Goal: Use online tool/utility

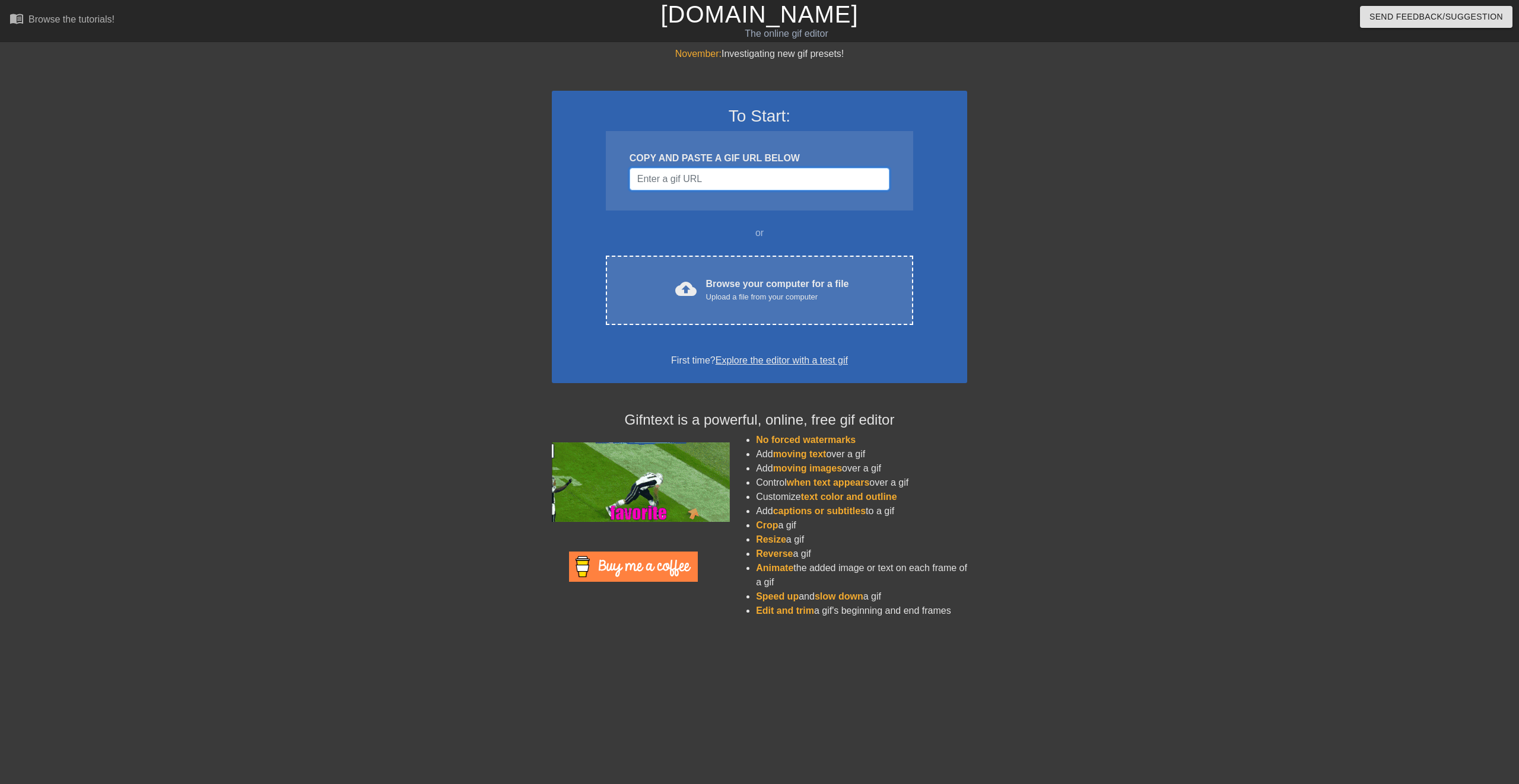
click at [669, 178] on input "Username" at bounding box center [759, 179] width 260 height 23
paste input "[URL][DOMAIN_NAME]"
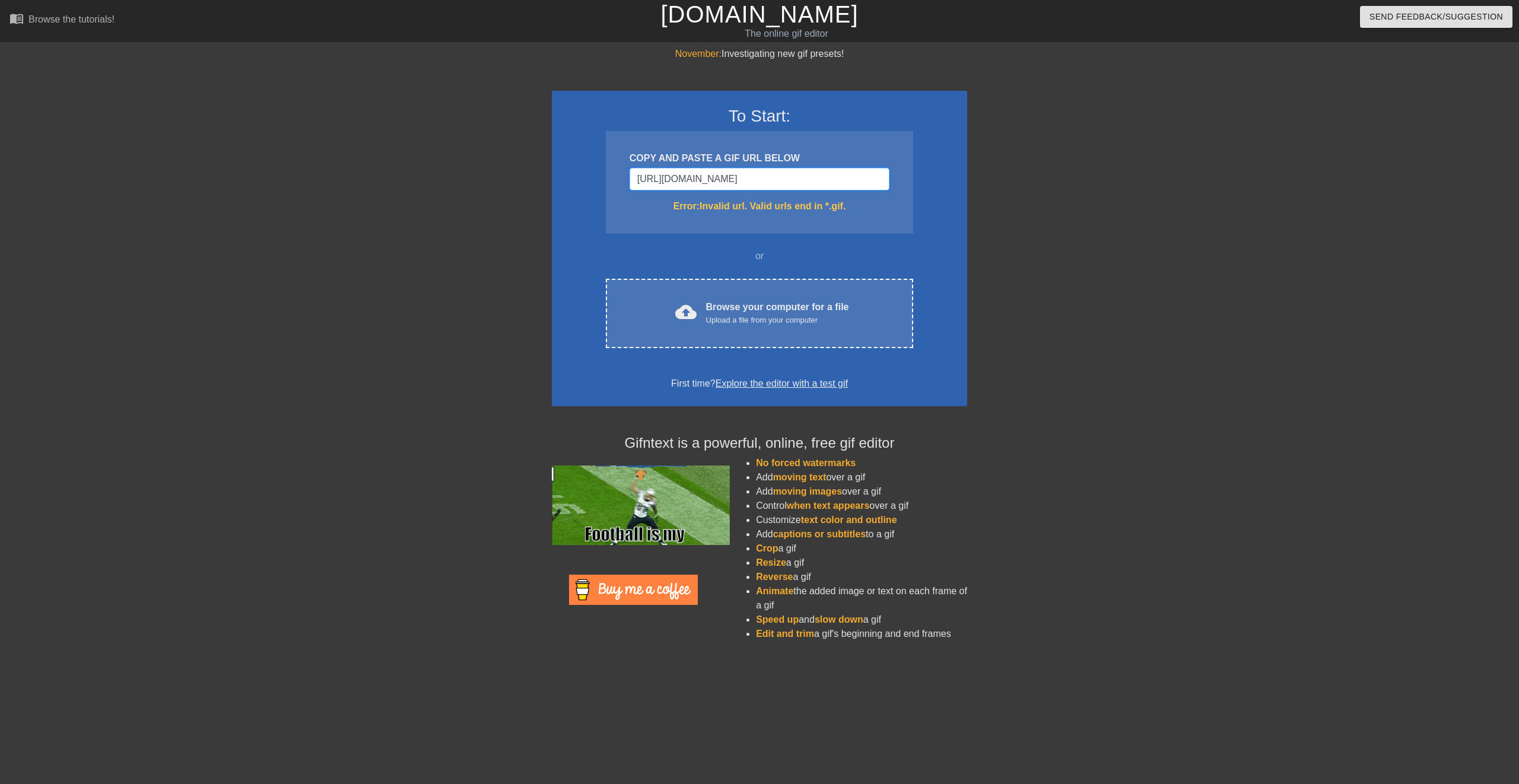
scroll to position [0, 175]
type input "[URL][DOMAIN_NAME]"
click at [843, 168] on input "[URL][DOMAIN_NAME]" at bounding box center [759, 179] width 260 height 23
click at [753, 178] on input "[URL][DOMAIN_NAME]" at bounding box center [759, 179] width 260 height 23
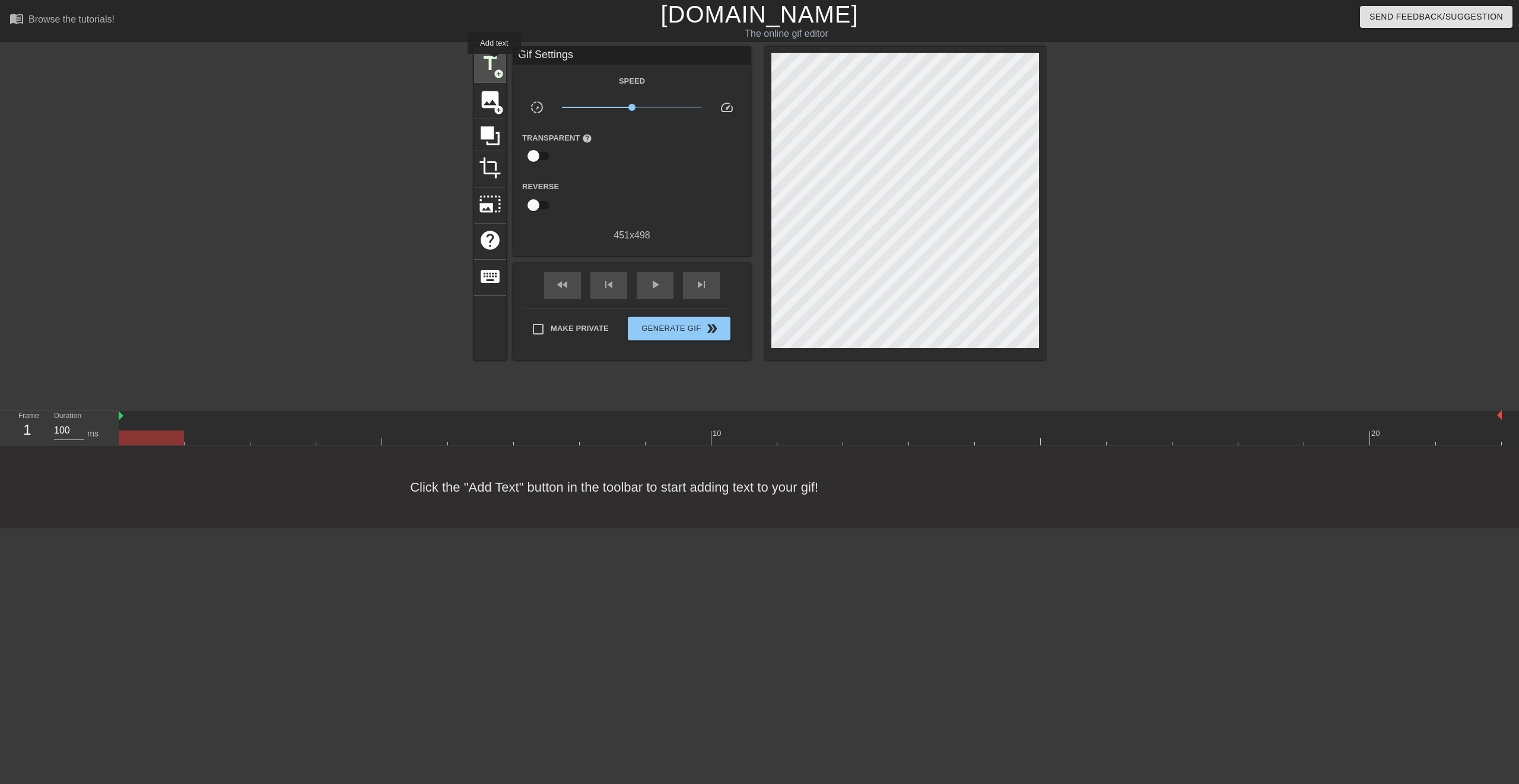
click at [487, 59] on span "title" at bounding box center [490, 63] width 23 height 23
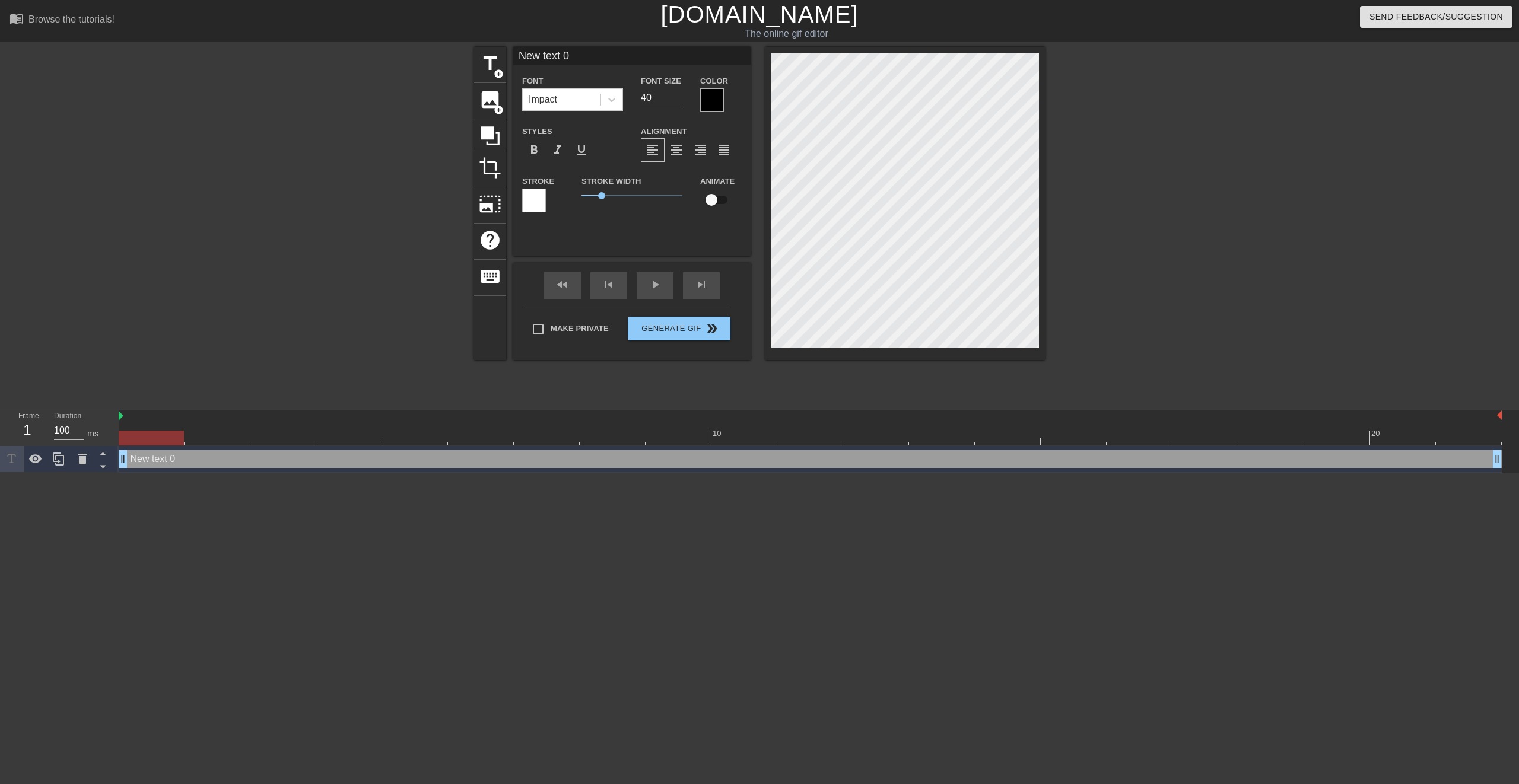
scroll to position [2, 2]
type input "text 0"
type textarea "text 0"
type input "text 0"
type input "w"
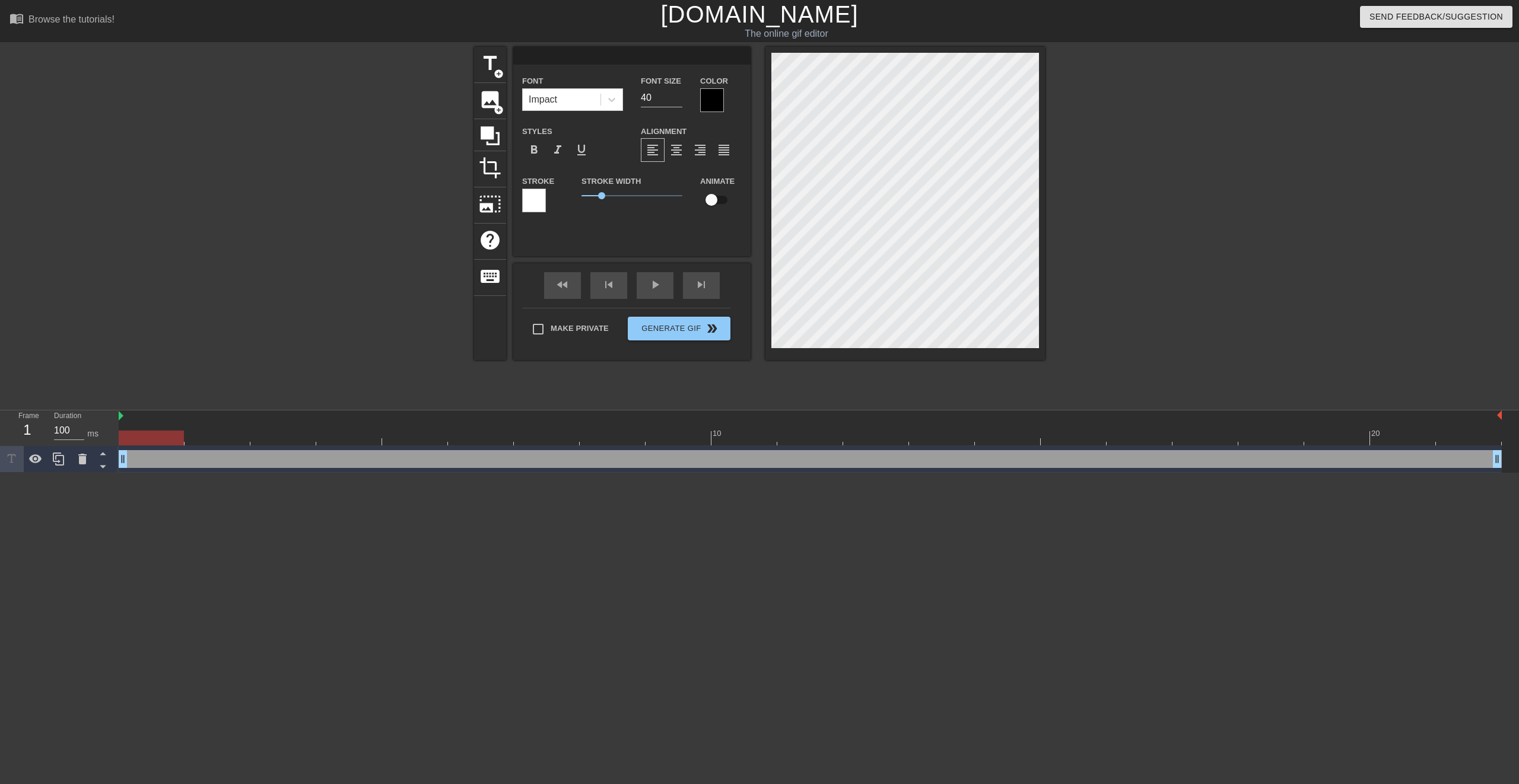
type textarea "w"
type input "l"
type textarea "l"
type input "lI"
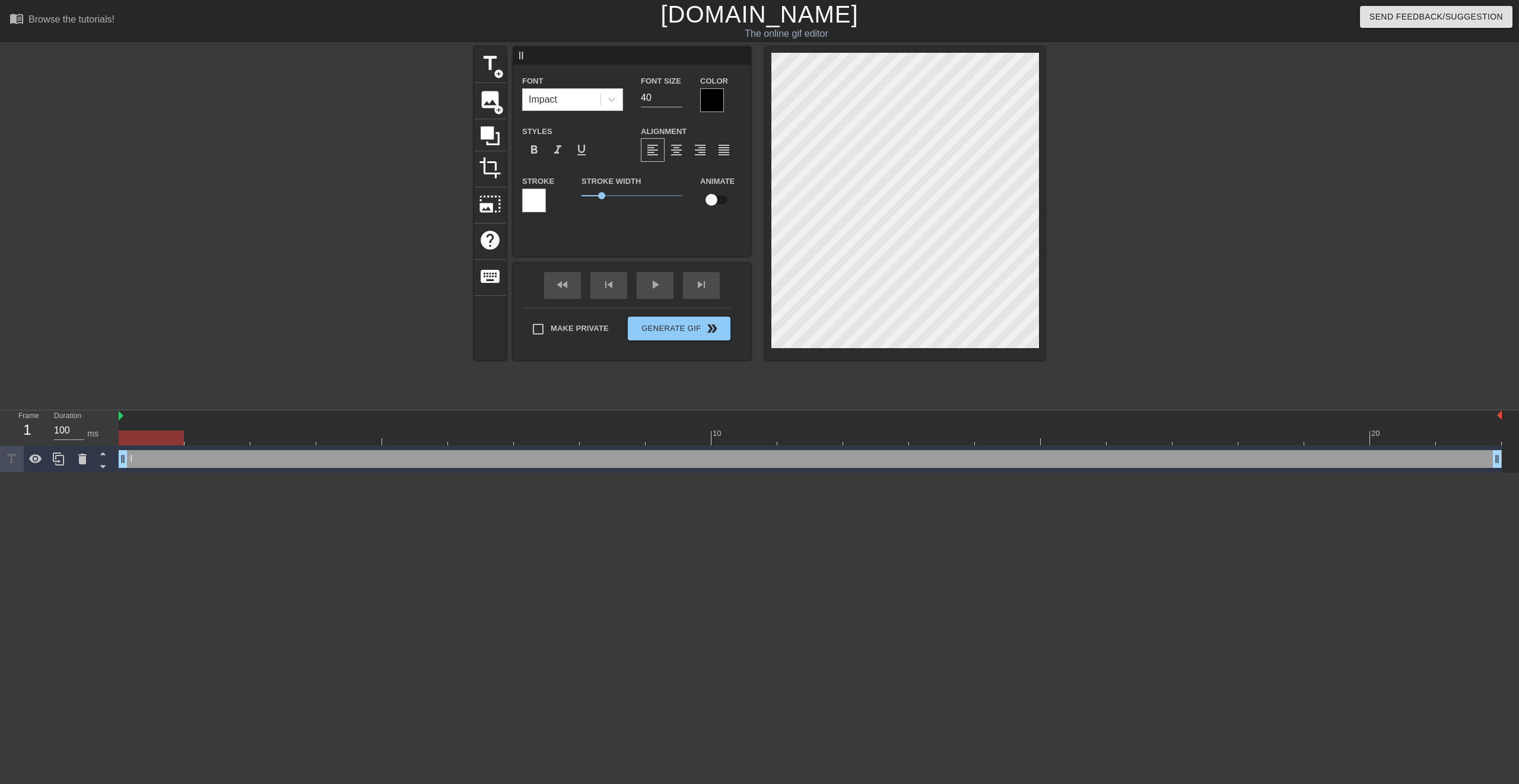
type textarea "lI"
type input "lIK"
type textarea "lIK"
type input "lIKE"
type textarea "lIKE"
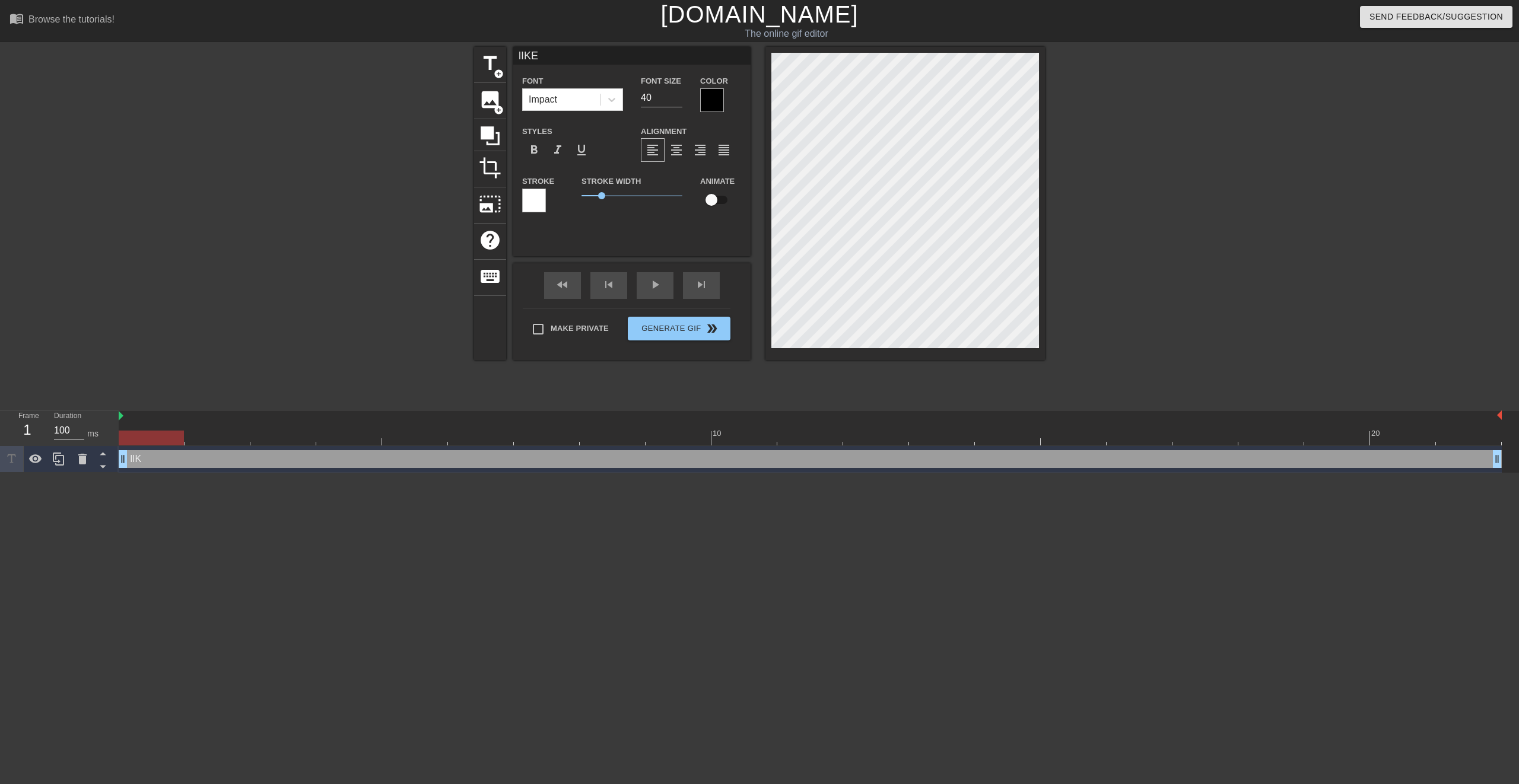
type input "lIKE"
type textarea "lIKE"
type input "l"
type textarea "l"
type input "li"
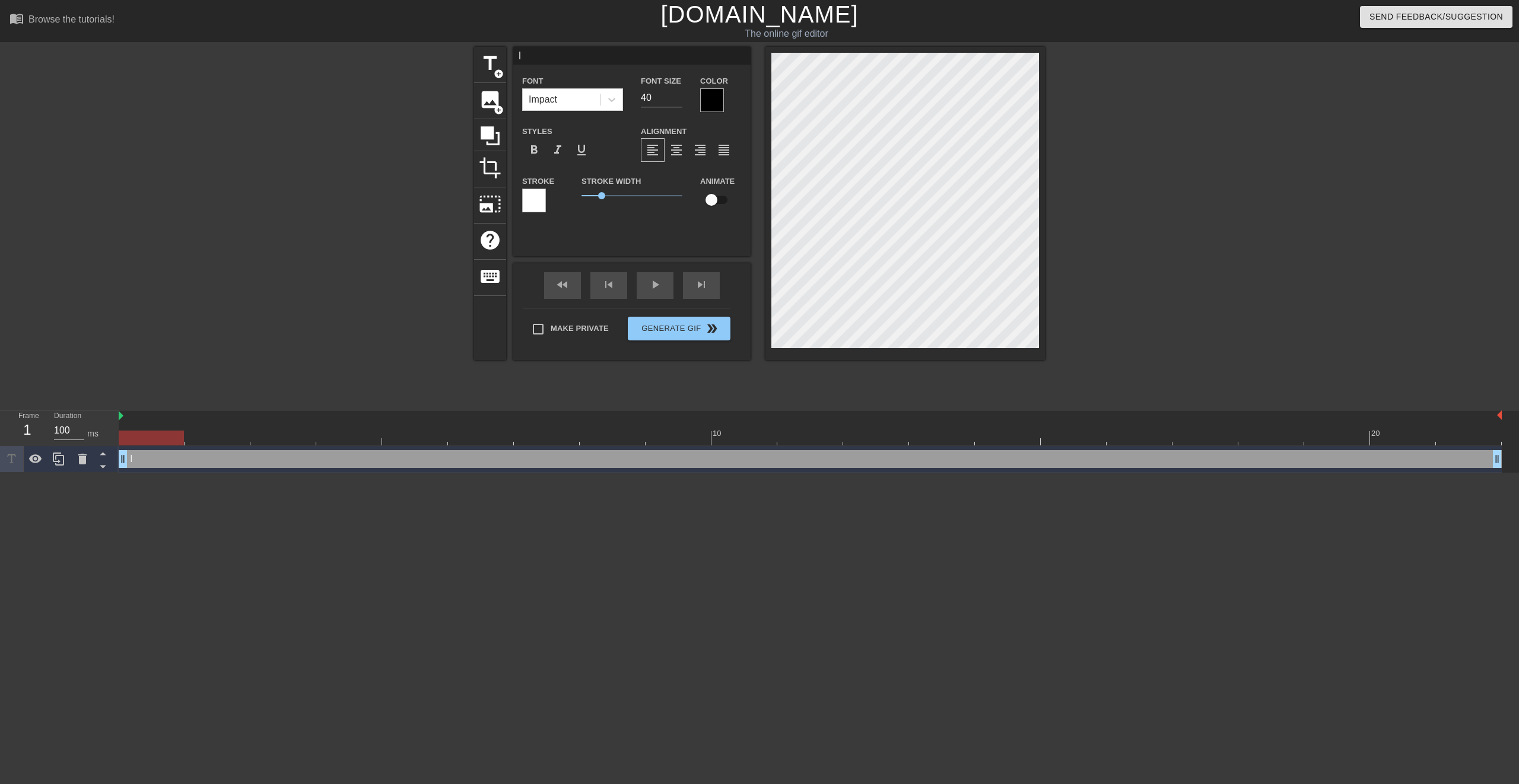
type textarea "li"
type input "lik"
type textarea "lik"
type input "like"
type textarea "like"
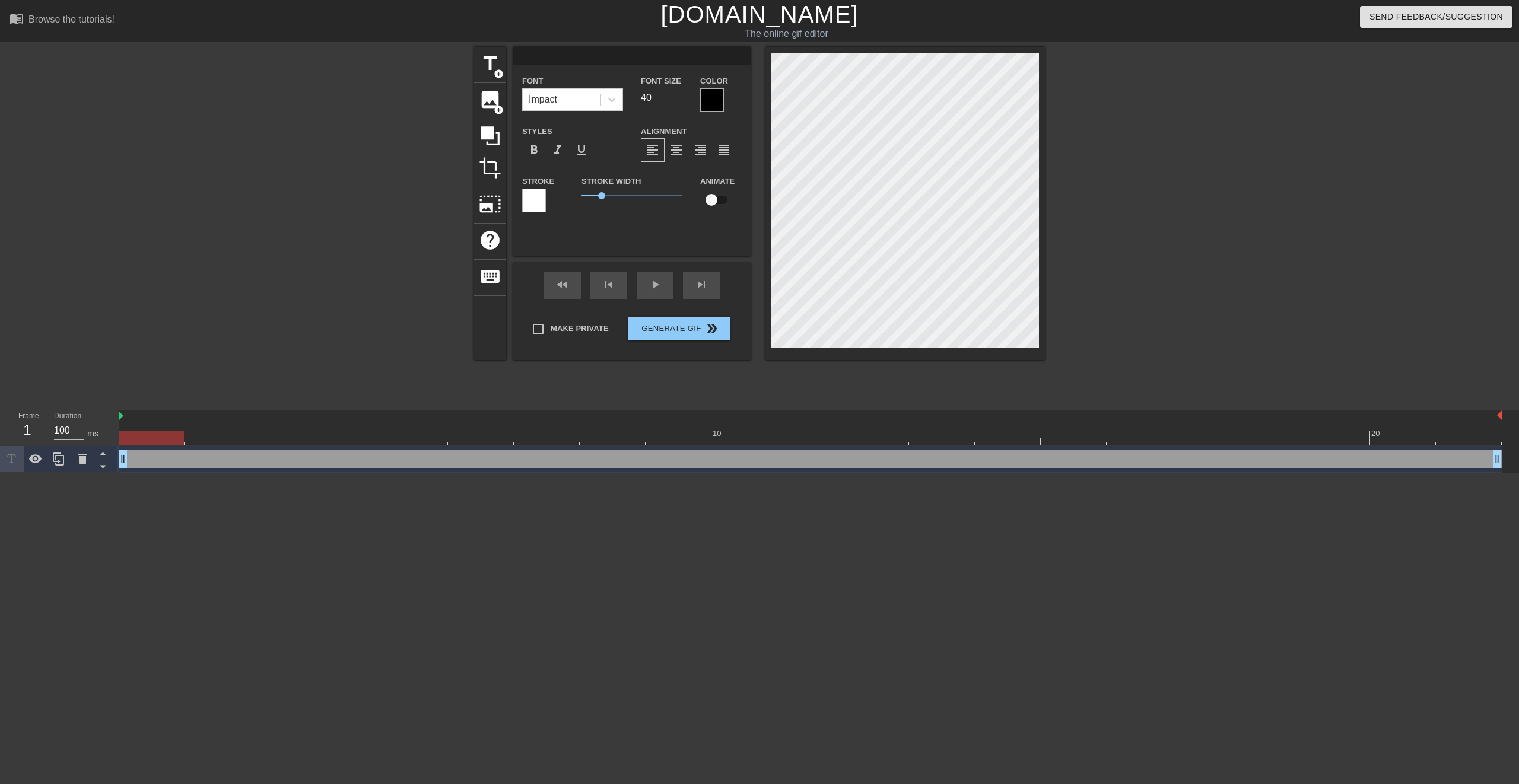
type input "L"
type textarea "L"
type input "LI"
type textarea "LI"
type input "LIK"
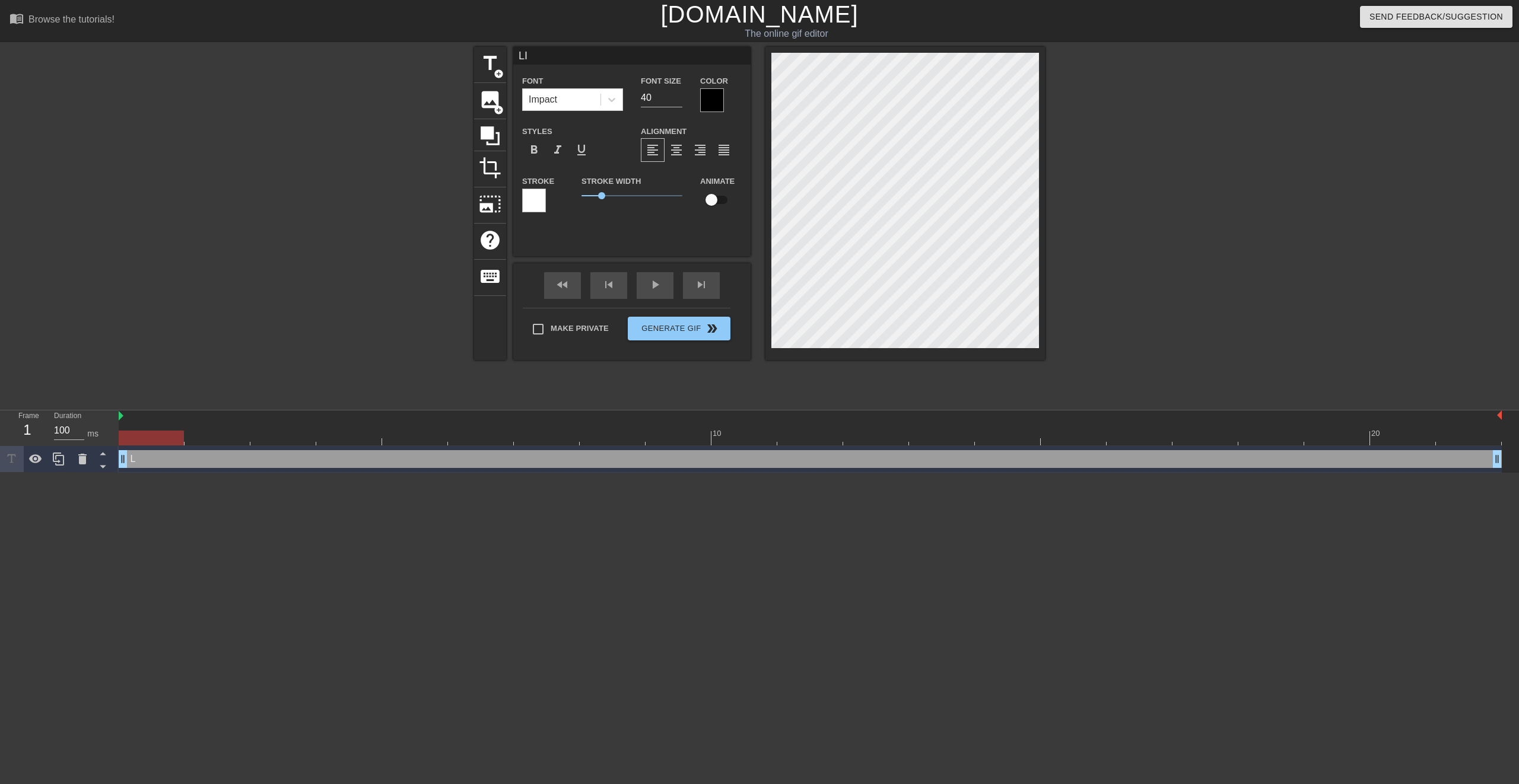
type textarea "LIK"
type input "LIKE"
type textarea "LIKE"
type input "LIKE"
type textarea "LIKE"
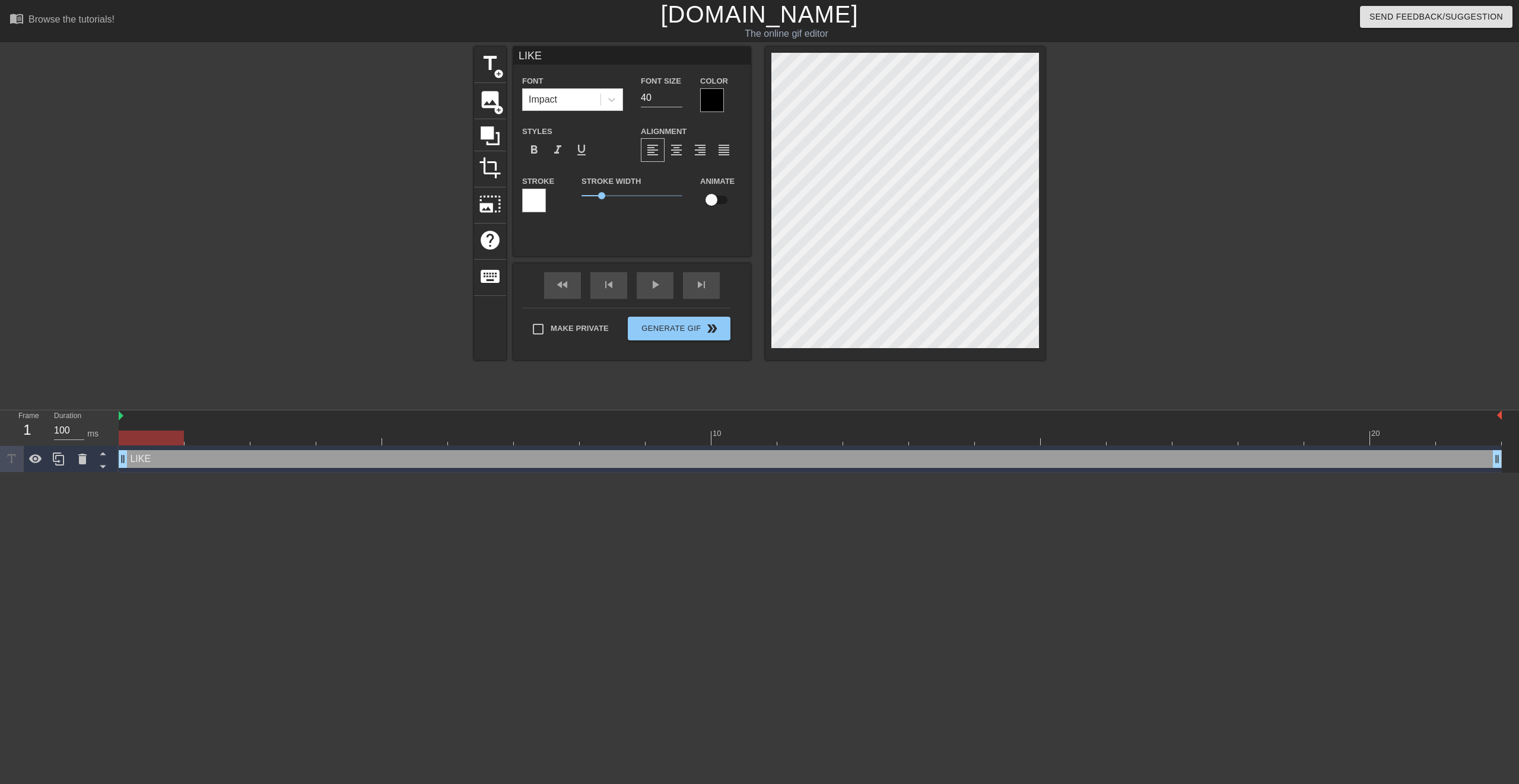
type input "LIKE W"
type textarea "LIKE W"
type input "LIKE WI"
type textarea "LIKE WI"
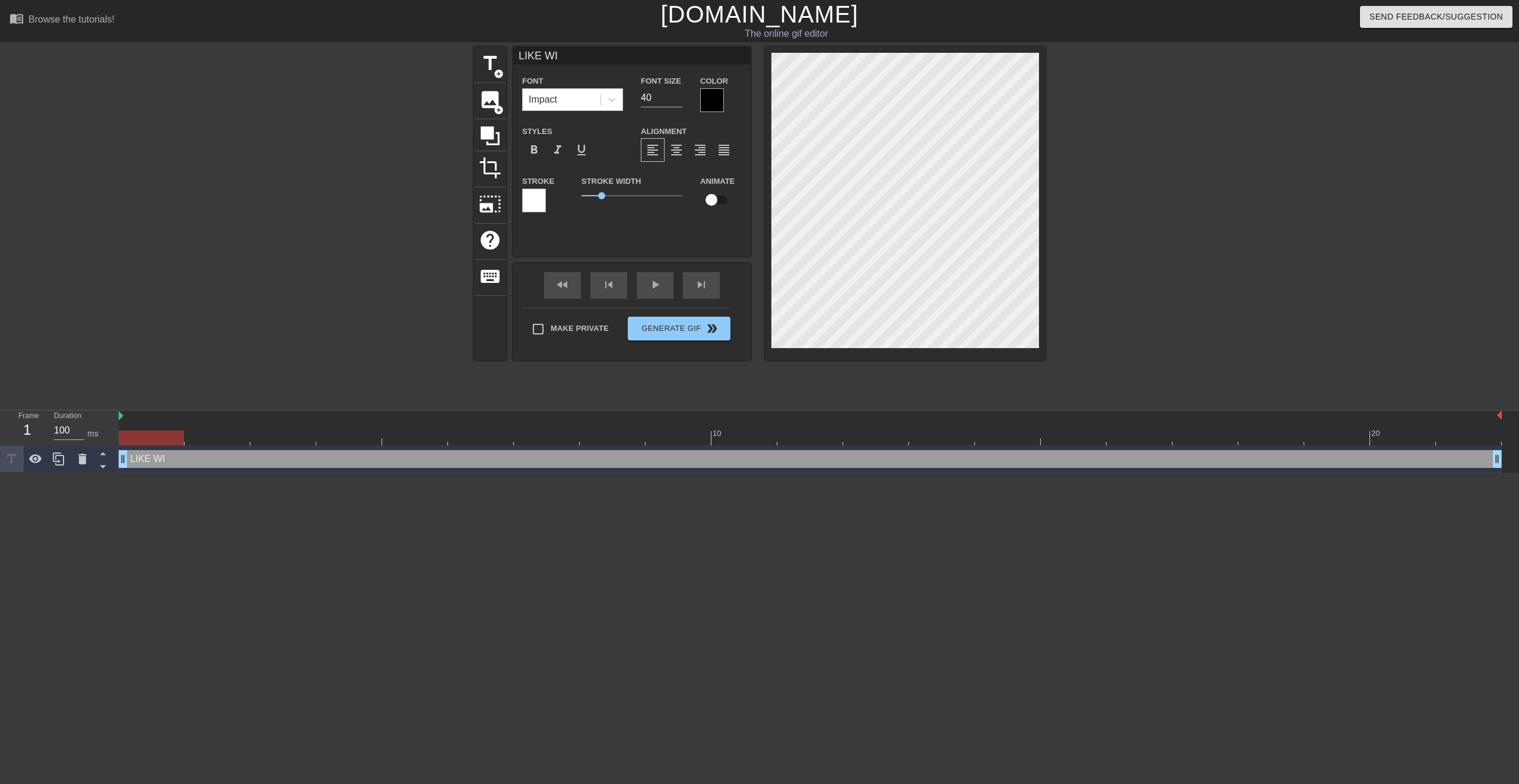
type input "LIKE W"
type textarea "LIKE W"
type input "LIKE WO"
type textarea "LIKE WO"
type input "LIKE WON"
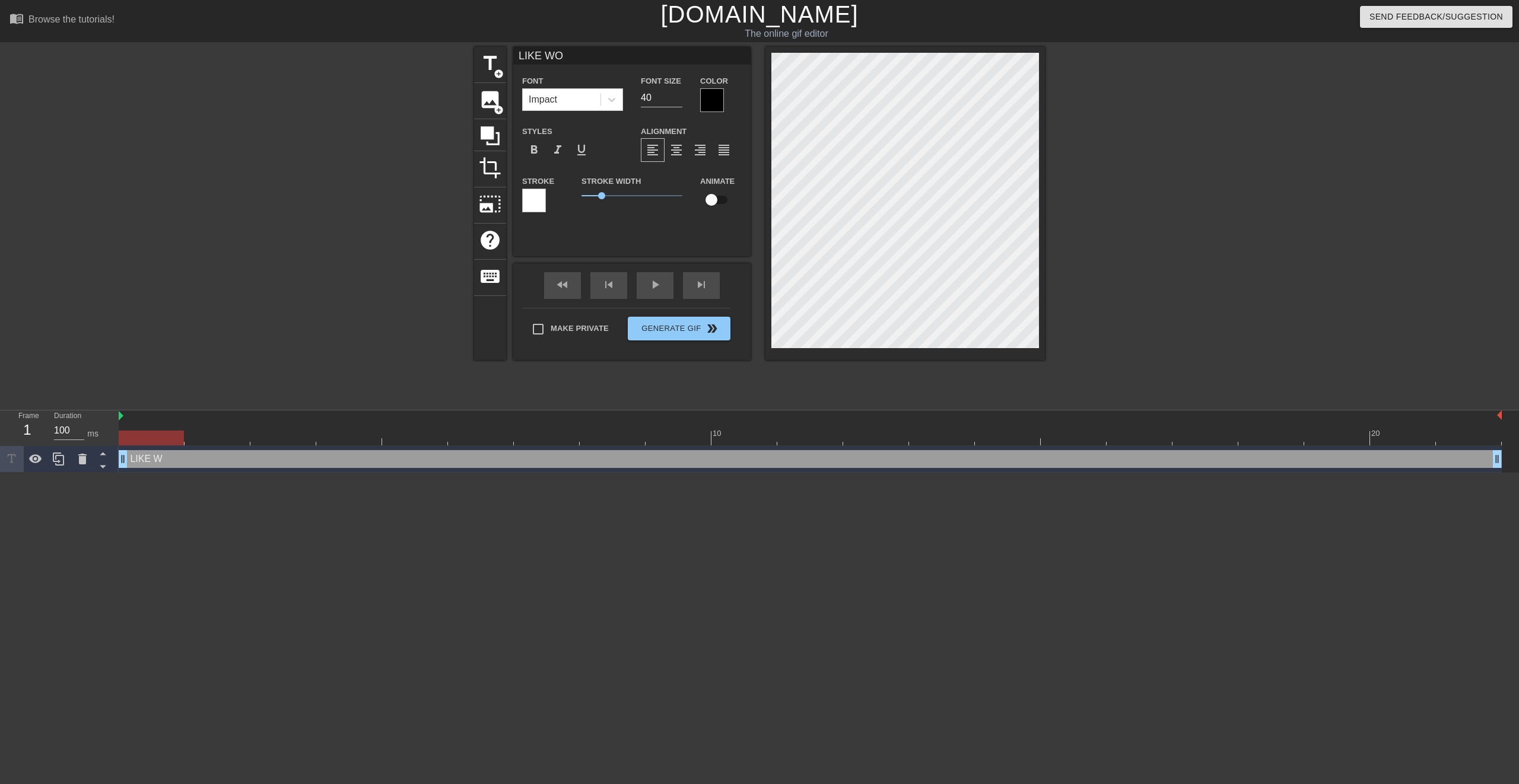
type textarea "LIKE WON"
type input "LIKE WOND"
type textarea "LIKE WOND"
type input "LIKE WONDE"
type textarea "LIKE WONDE"
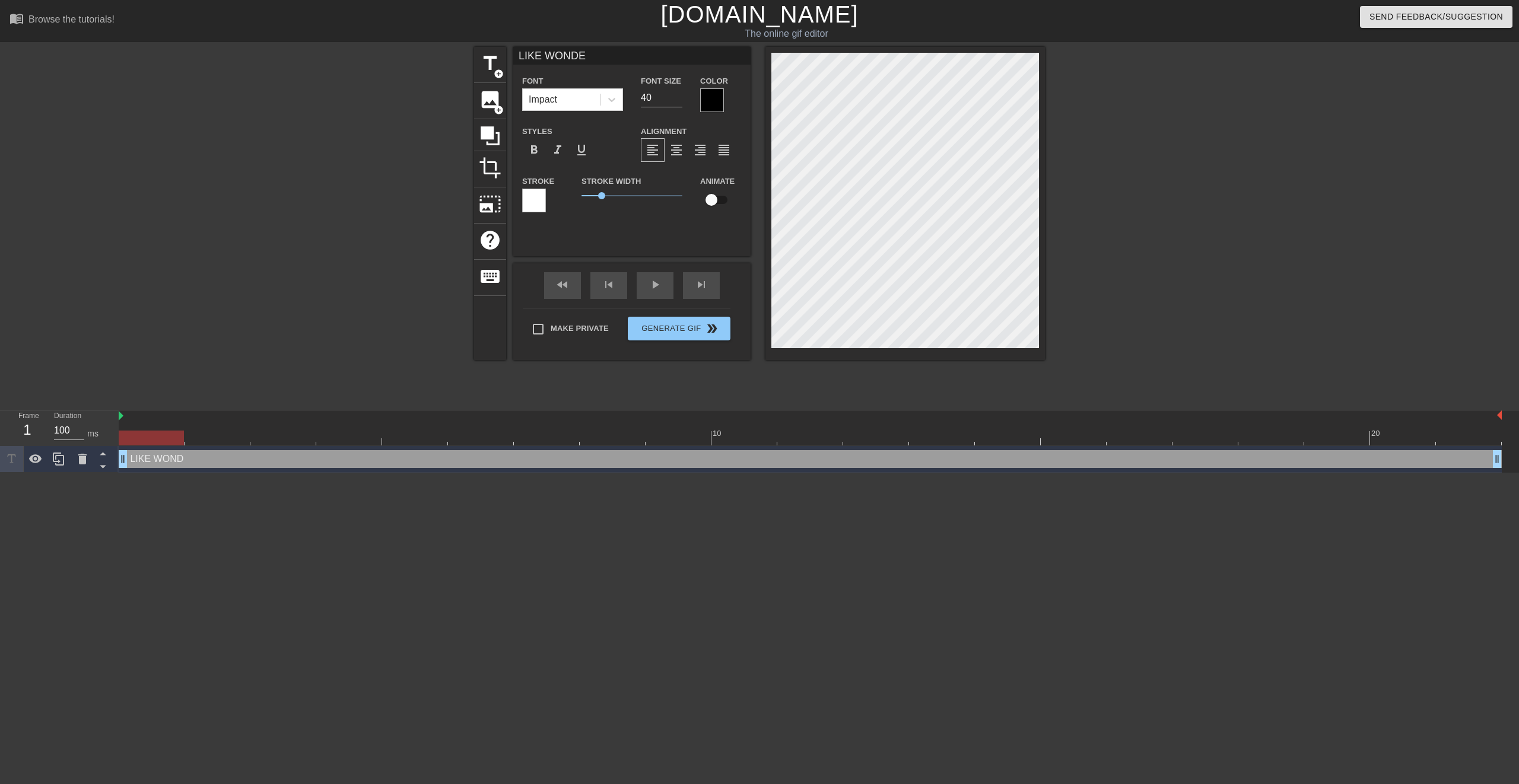
type input "LIKE WONDER"
type textarea "LIKE WONDER"
type input "LIKE WONDERF"
type textarea "LIKE WONDERF"
type input "LIKE WONDERFU"
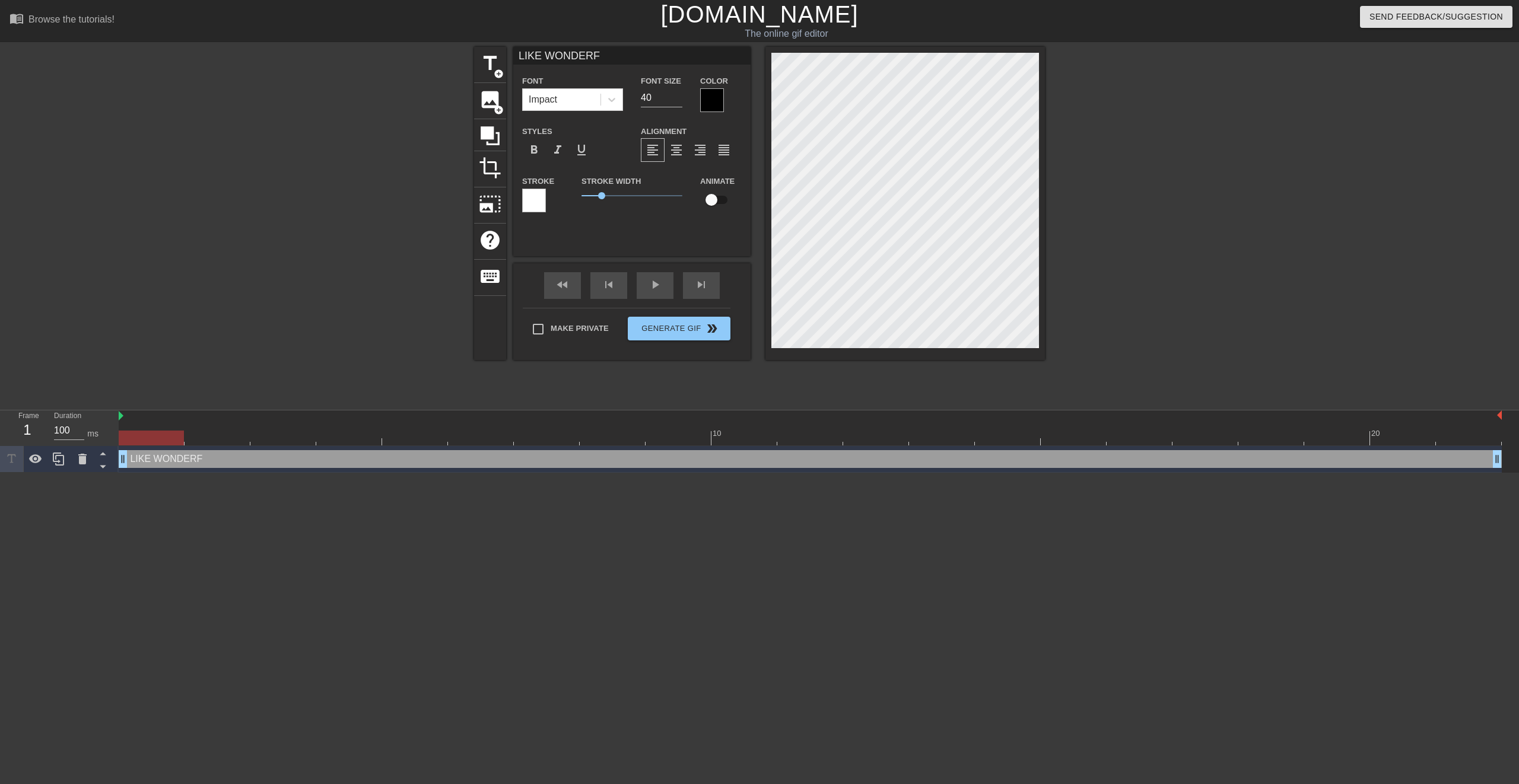
type textarea "LIKE WONDERFU"
type input "LIKE WONDERFUL"
type textarea "LIKE WONDERFUL"
type input "LIKE WONDERFUL!"
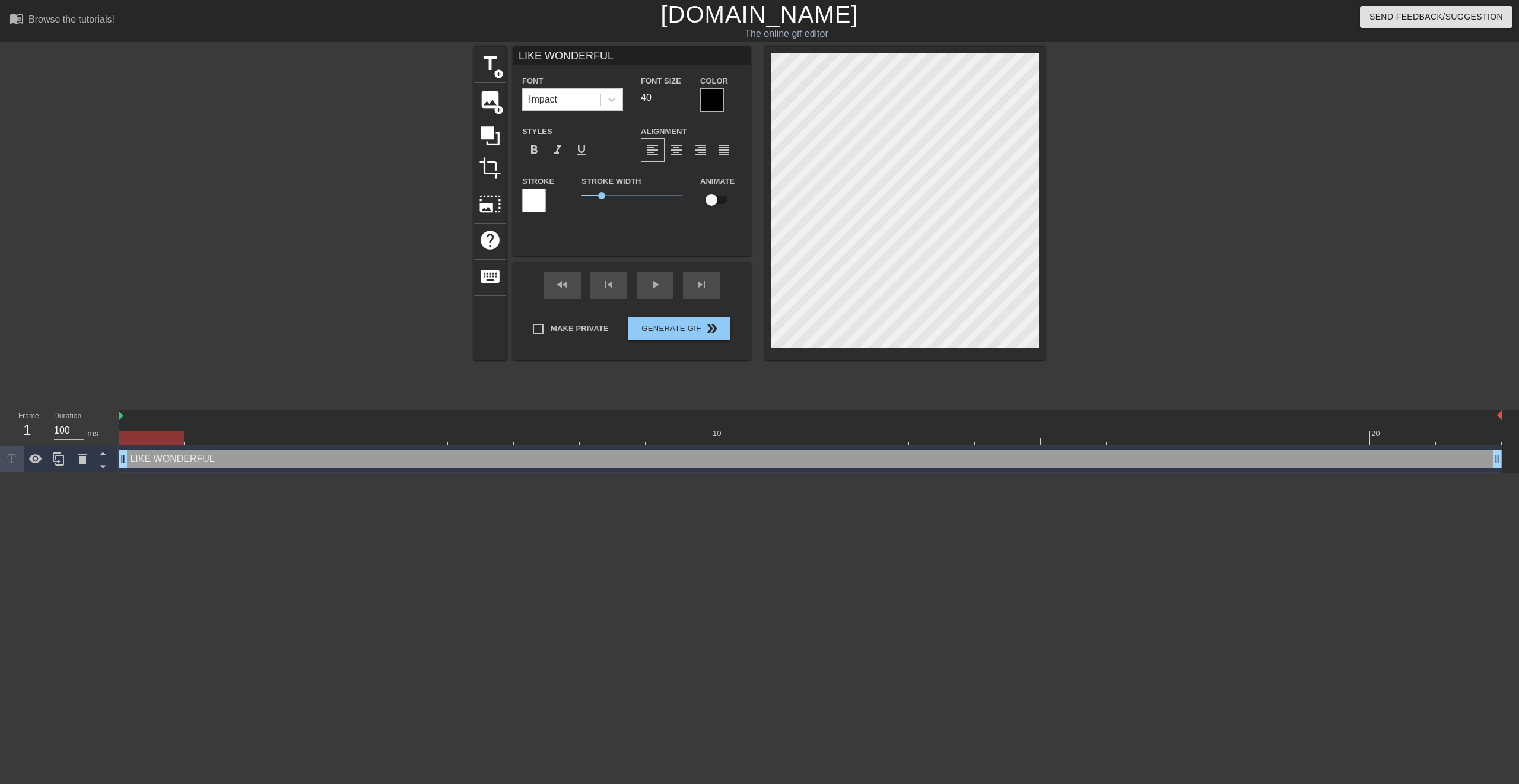
type textarea "LIKE WONDERFUL!"
type input "LIKE WONDERFUL!"
type textarea "LIKE WONDERFUL!"
type input "LIKE WONDERFUL! o"
type textarea "LIKE WONDERFUL! o"
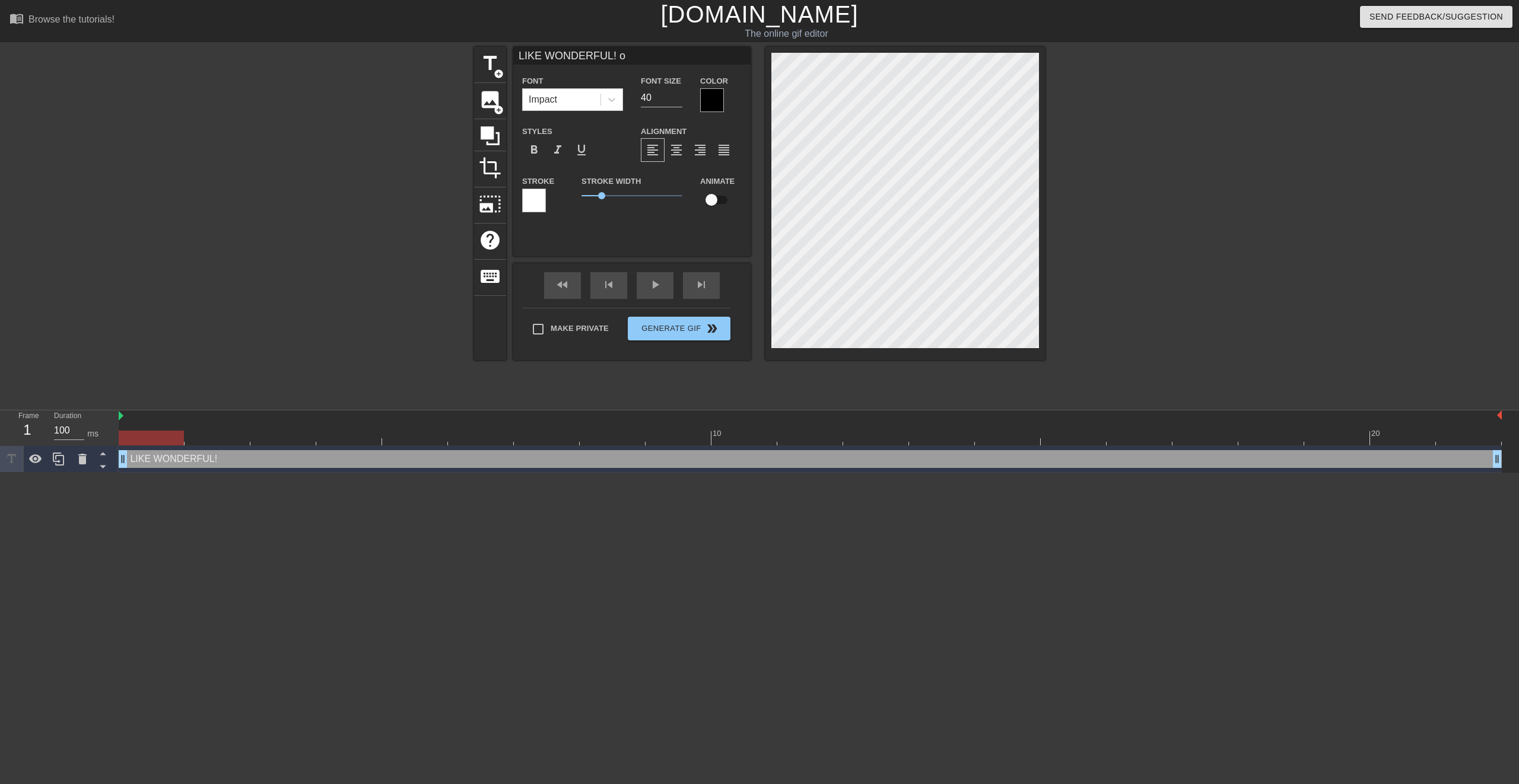
scroll to position [1, 6]
type input "LIKE WONDERFUL! or"
type textarea "LIKE WONDERFUL! or"
type input "LIKE WONDERFUL! or"
type textarea "LIKE WONDERFUL! or"
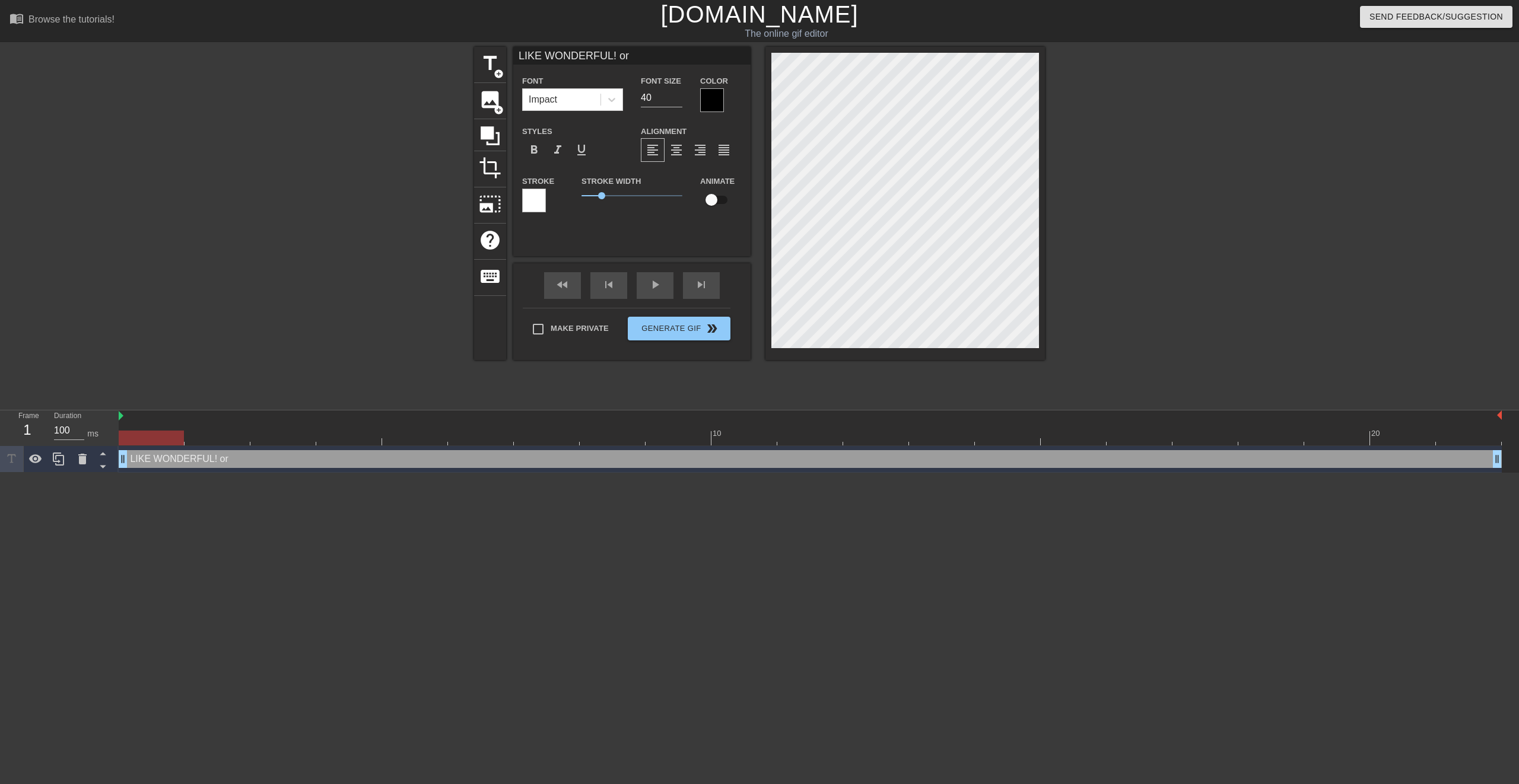
type input "LIKE WONDERFUL! or W"
type textarea "LIKE WONDERFUL! or W"
type input "LIKE WONDERFUL! or Wo"
type textarea "LIKE WONDERFUL! or Wo"
type input "LIKE WONDERFUL! or Won"
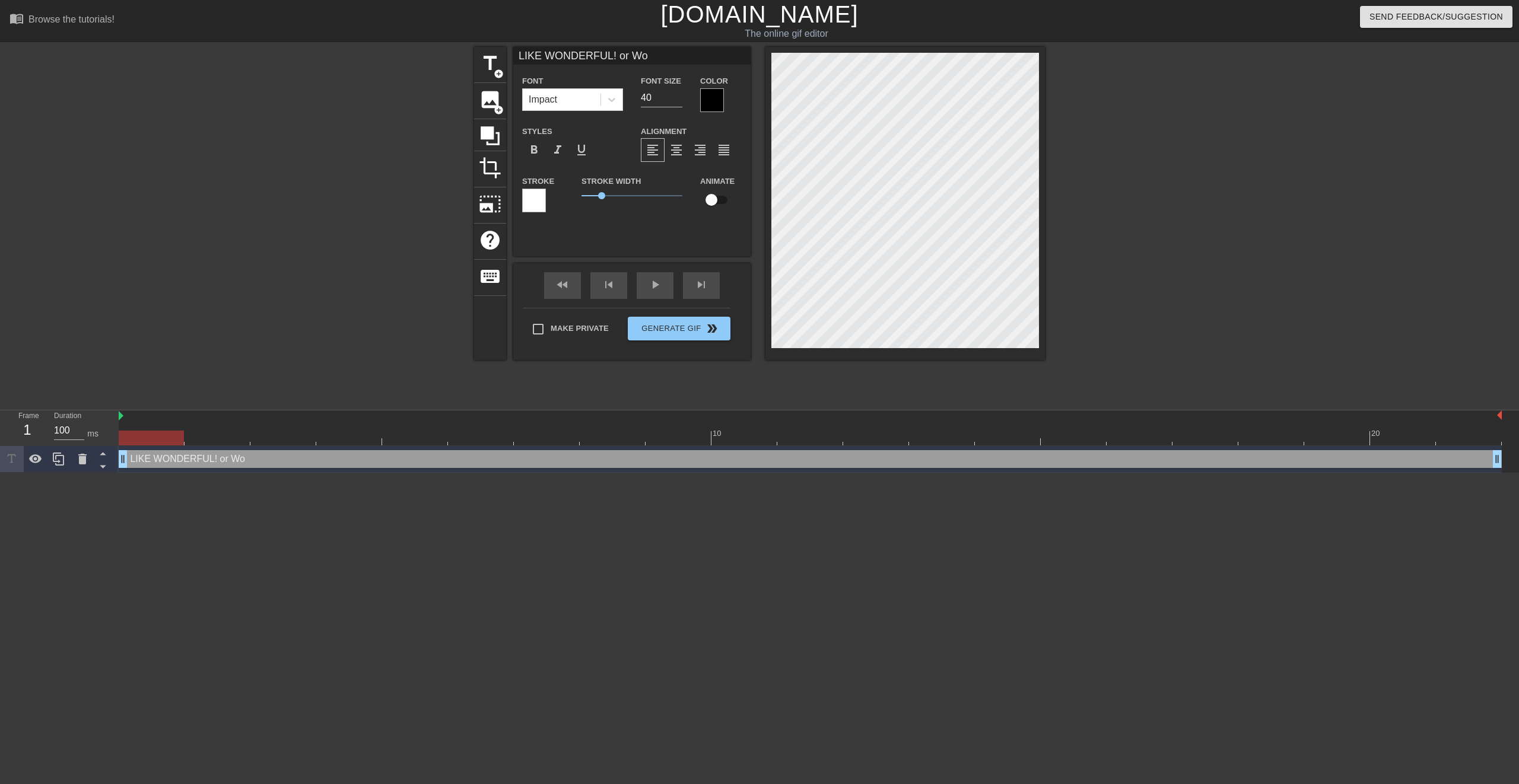
type textarea "LIKE WONDERFUL! or Won"
type input "LIKE WONDERFUL! or Wond"
type textarea "LIKE WONDERFUL! or Wond"
type input "LIKE WONDERFUL! or [GEOGRAPHIC_DATA]"
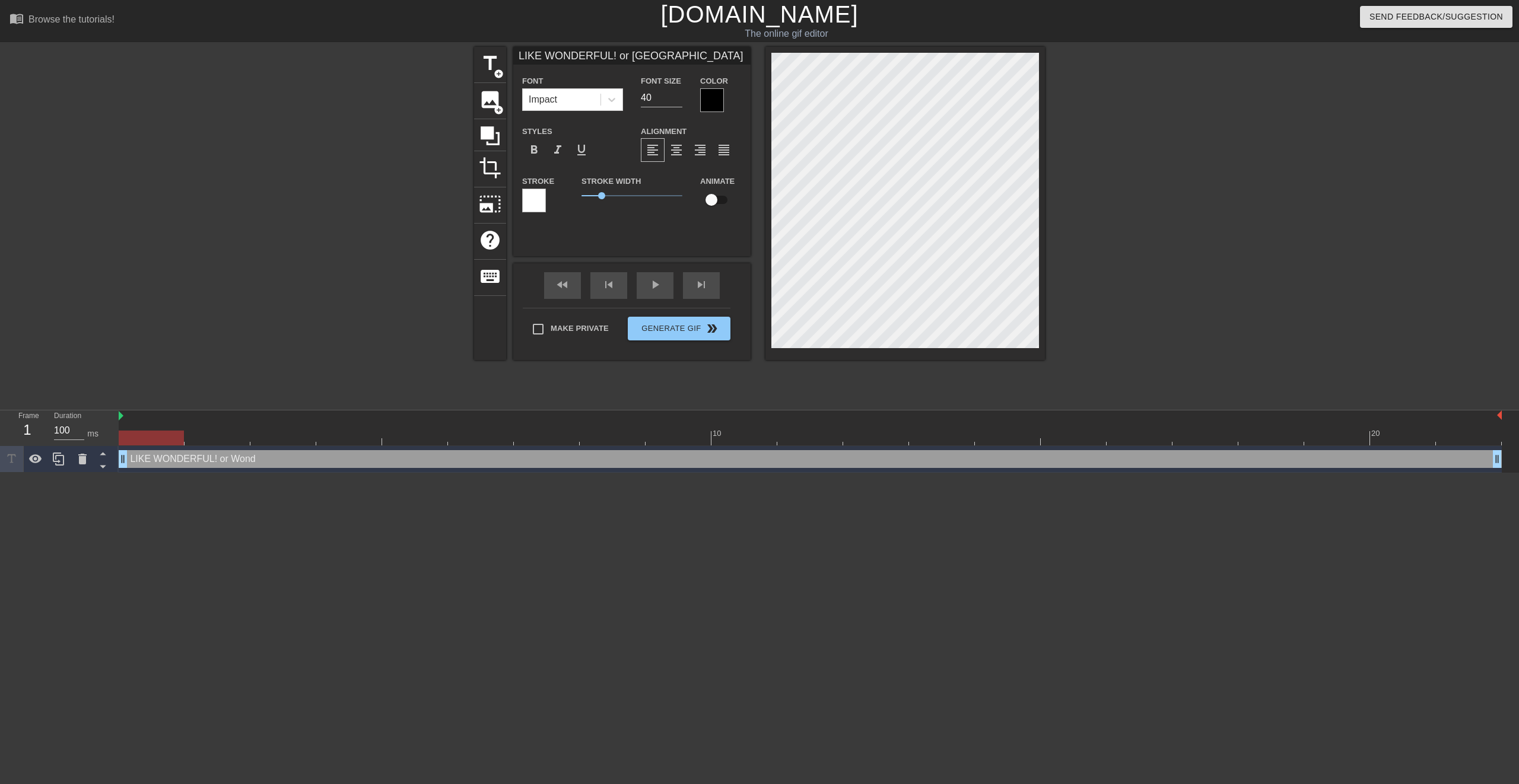
type textarea "LIKE WONDERFUL! or [GEOGRAPHIC_DATA]"
type input "LIKE WONDERFUL! or Wonder"
type textarea "LIKE WONDERFUL! or Wonder"
type input "LIKE WONDERFUL! or Wonderf"
type textarea "LIKE WONDERFUL! or Wonderf"
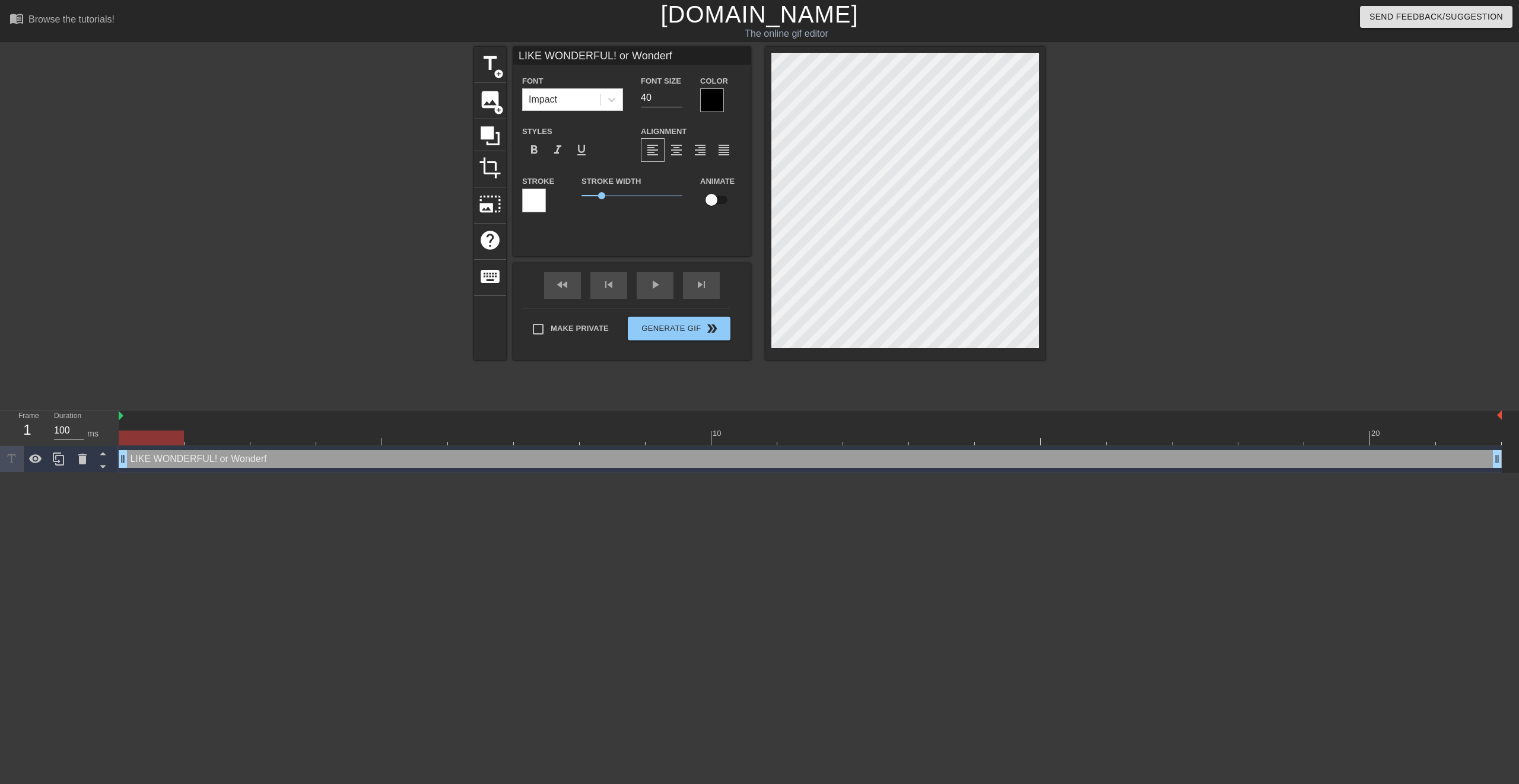
type input "LIKE WONDERFUL! or"
type textarea "LIKE WONDERFUL! or"
type input "LIKE WONDERFUL! or W"
type textarea "LIKE WONDERFUL! or W"
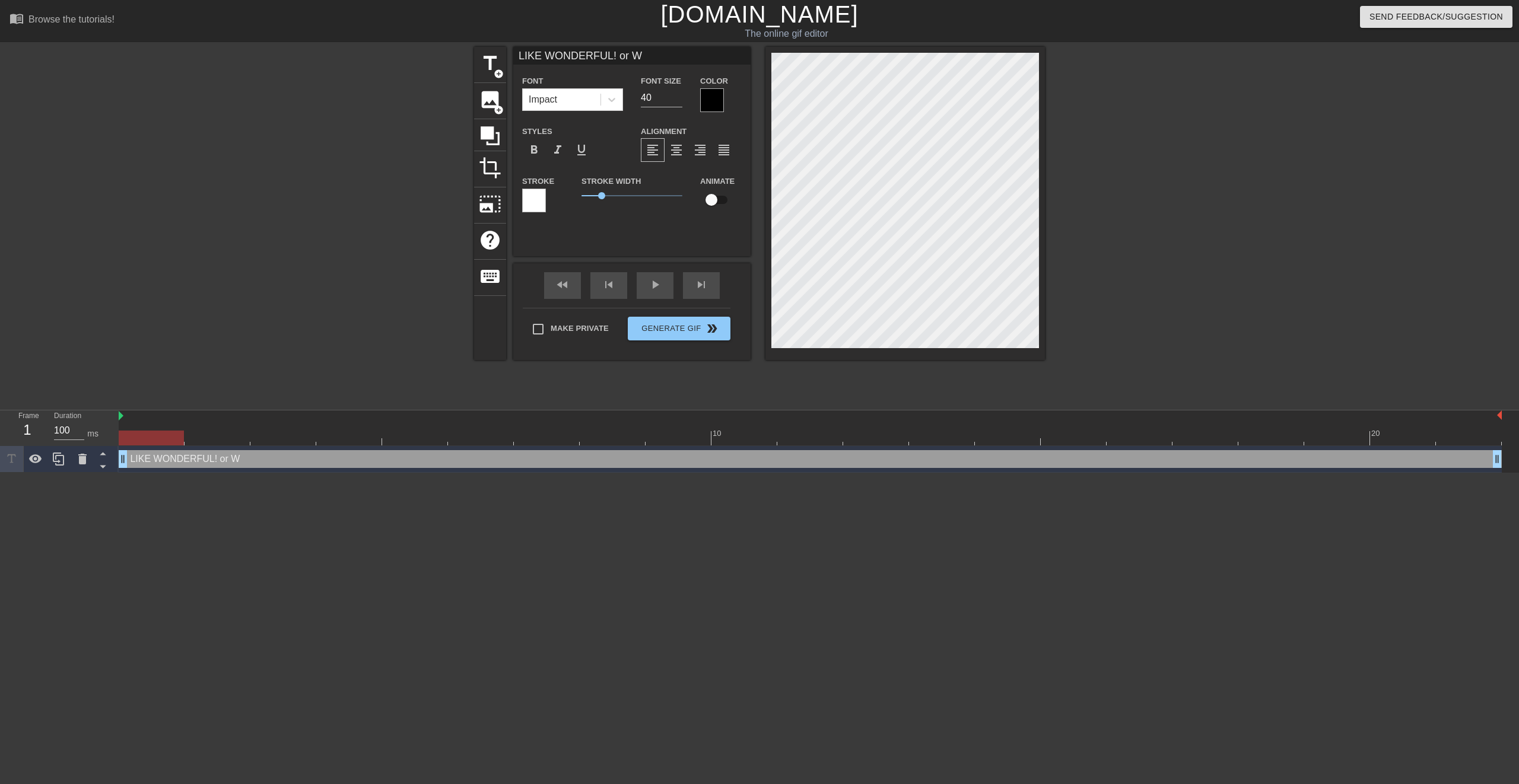
type input "LIKE WONDERFUL! or WO"
type textarea "LIKE WONDERFUL! or WO"
type input "LIKE WONDERFUL! or WON"
type textarea "LIKE WONDERFUL! or WON"
type input "LIKE WONDERFUL! or WOND"
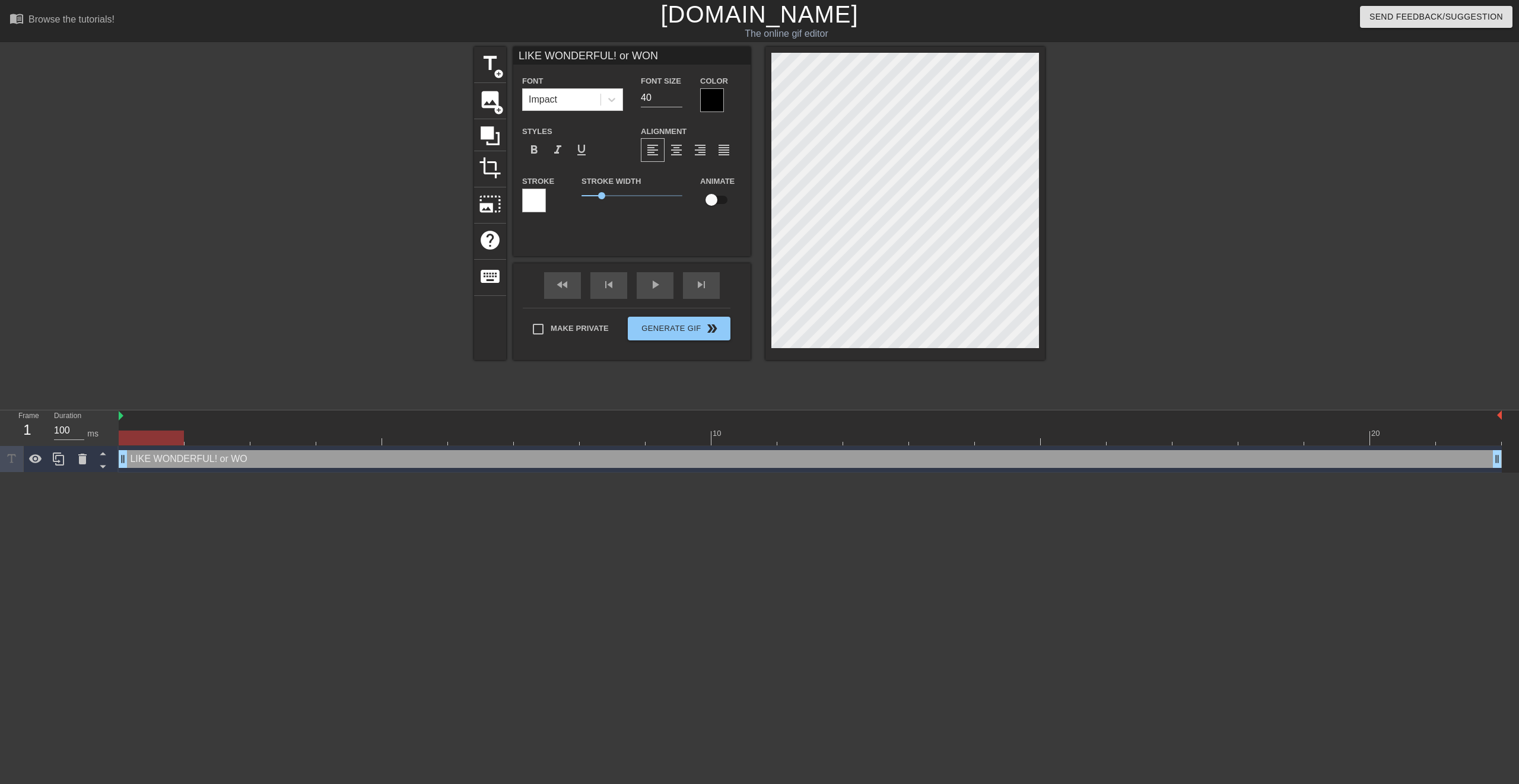
type textarea "LIKE WONDERFUL! or WOND"
type input "LIKE WONDERFUL! or WONDE"
type textarea "LIKE WONDERFUL! or WONDE"
type input "LIKE WONDERFUL! or WONDER"
type textarea "LIKE WONDERFUL! or WONDER"
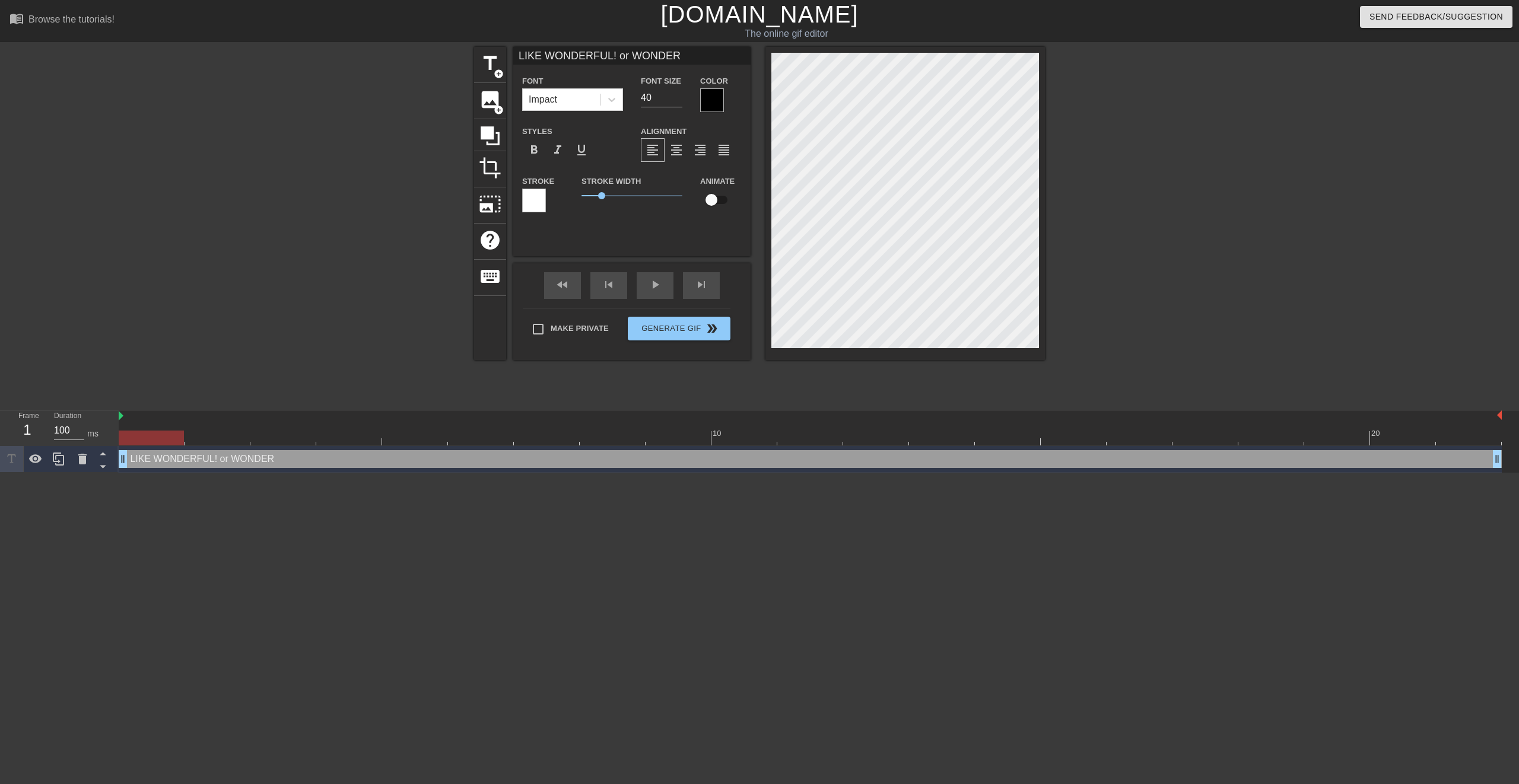
type input "LIKE WONDERFUL! or WONDERF"
type textarea "LIKE WONDERFUL! or WONDERF"
type input "LIKE WONDERFUL! or WONDERFU"
type textarea "LIKE WONDERFUL! or WONDERFU"
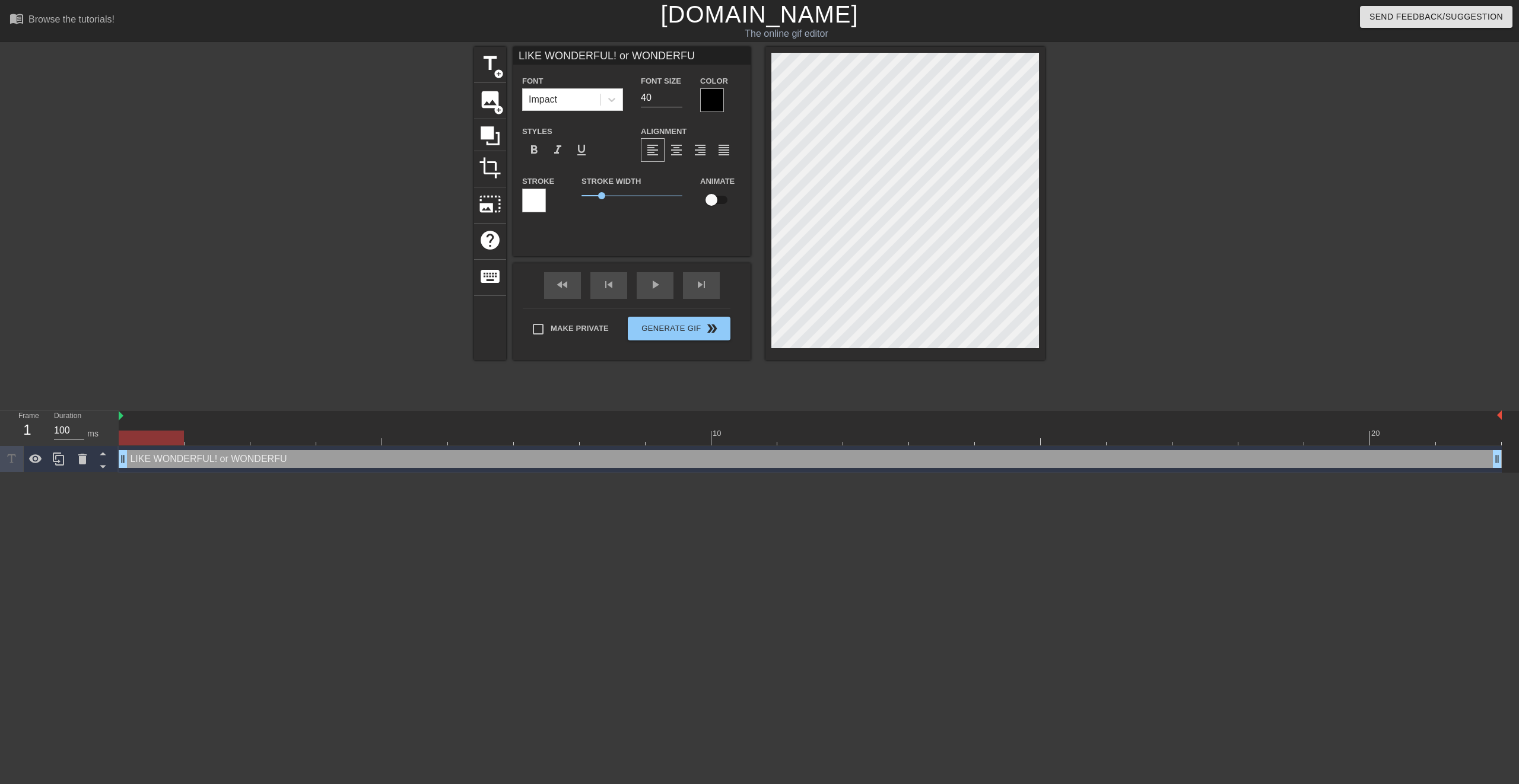
type input "LIKE WONDERFUL! or WONDERFUL"
type textarea "LIKE WONDERFUL! or WONDERFUL"
type input "LIKE WONDERFUL! or WONDERFUL."
type textarea "LIKE WONDERFUL! or WONDERFUL."
type input "LIKE WONDERFUL! or WONDERFUL.."
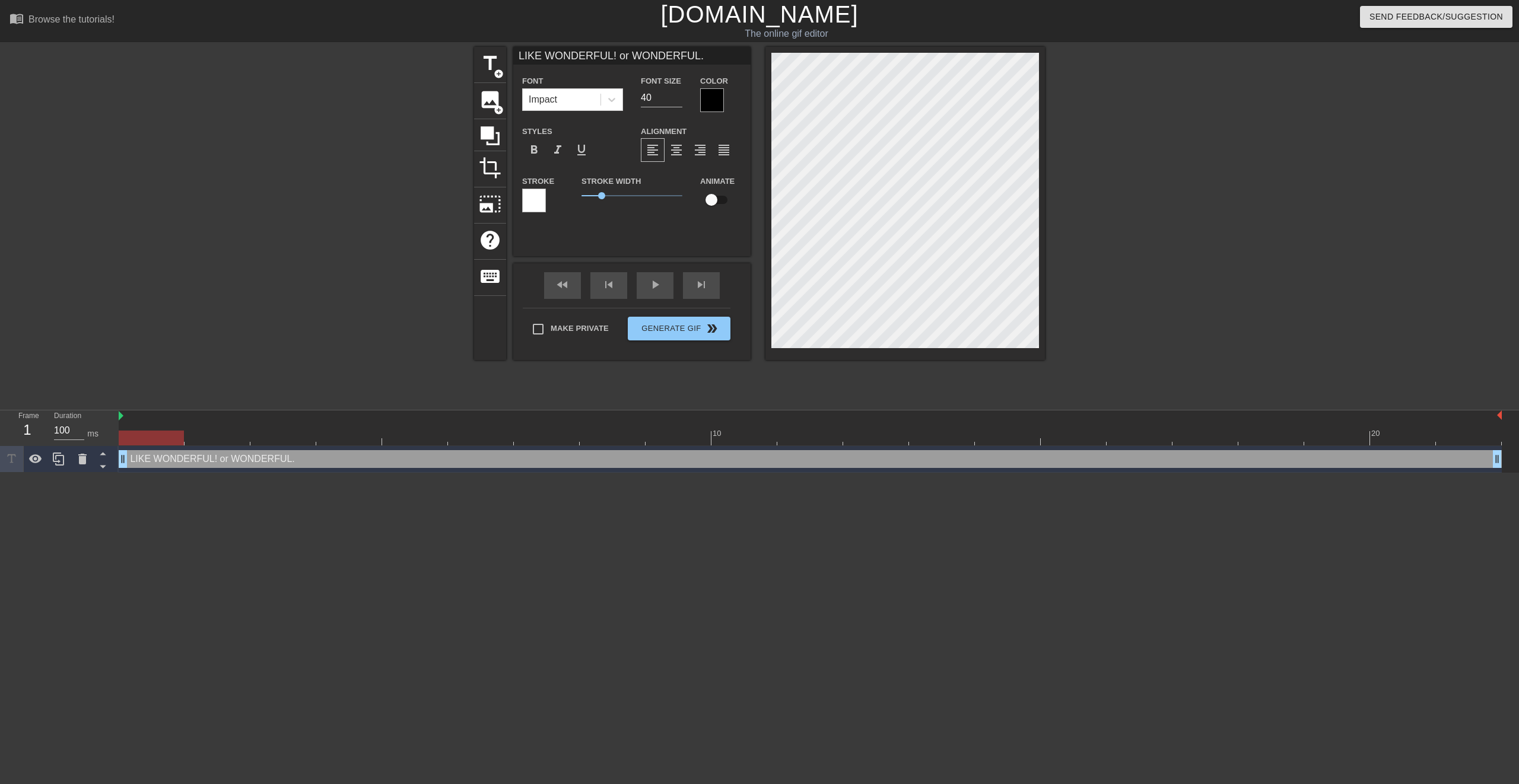
type textarea "LIKE WONDERFUL! or WONDERFUL.."
type input "LIKE WONDERFUL! or WONDERFUL..."
type textarea "LIKE WONDERFUL! or WONDERFUL..."
type input "LIKE WONDERFUL! or WONDERFUL...."
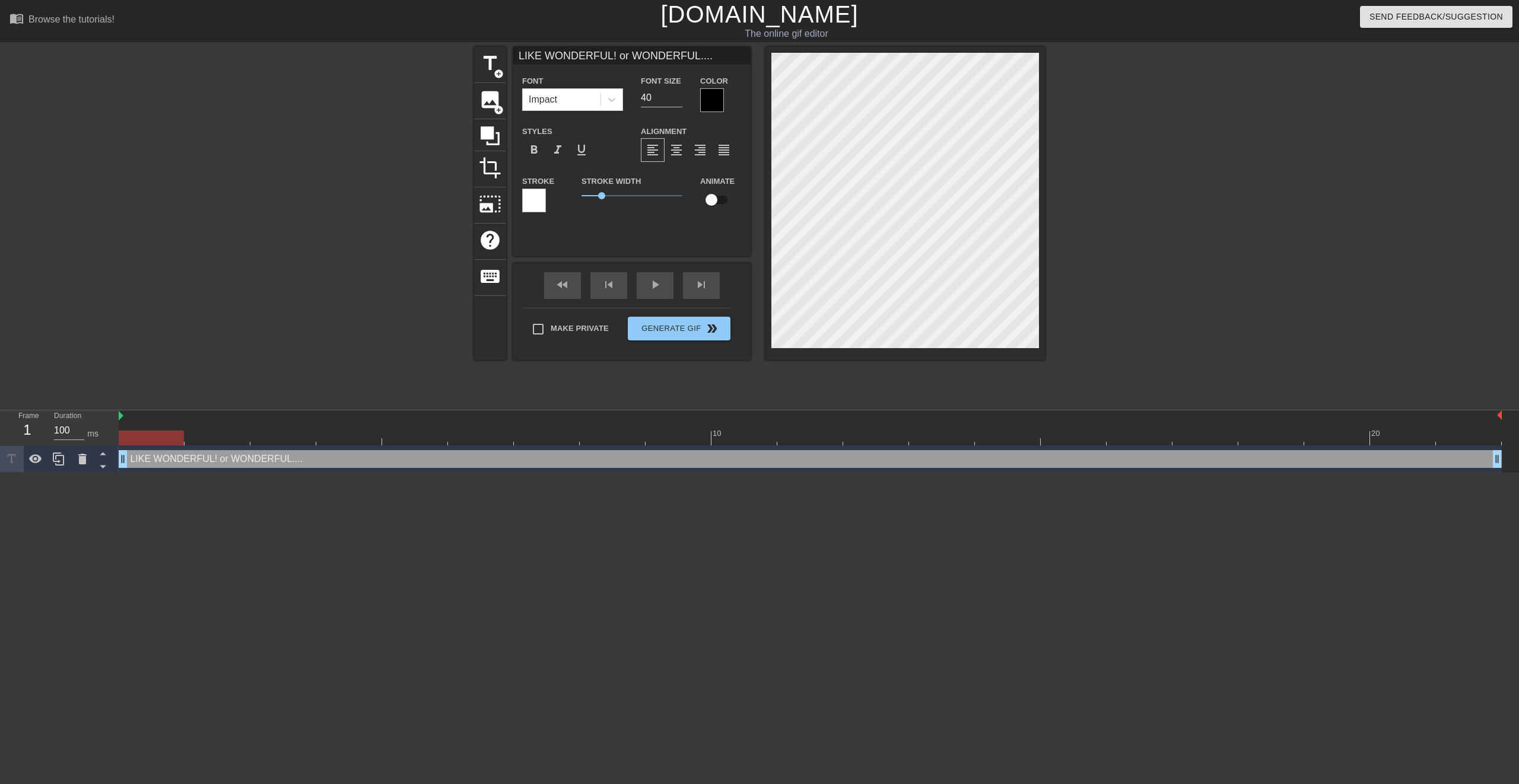
type textarea "LIKE WONDERFUL! or WONDERFUL...."
click at [538, 194] on div at bounding box center [534, 200] width 24 height 24
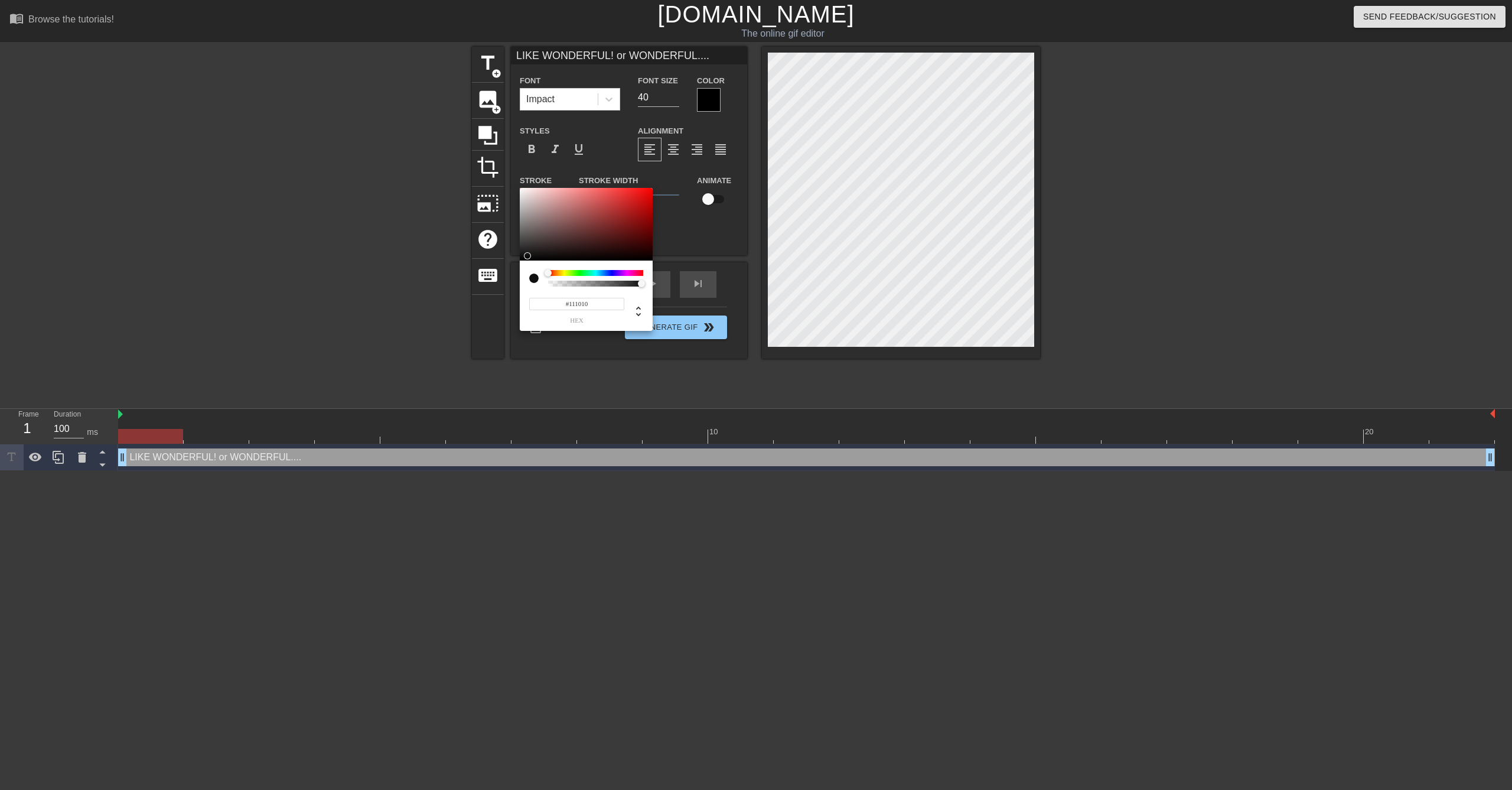
drag, startPoint x: 561, startPoint y: 213, endPoint x: 532, endPoint y: 248, distance: 45.5
click at [524, 255] on div at bounding box center [586, 225] width 133 height 73
type input "#131212"
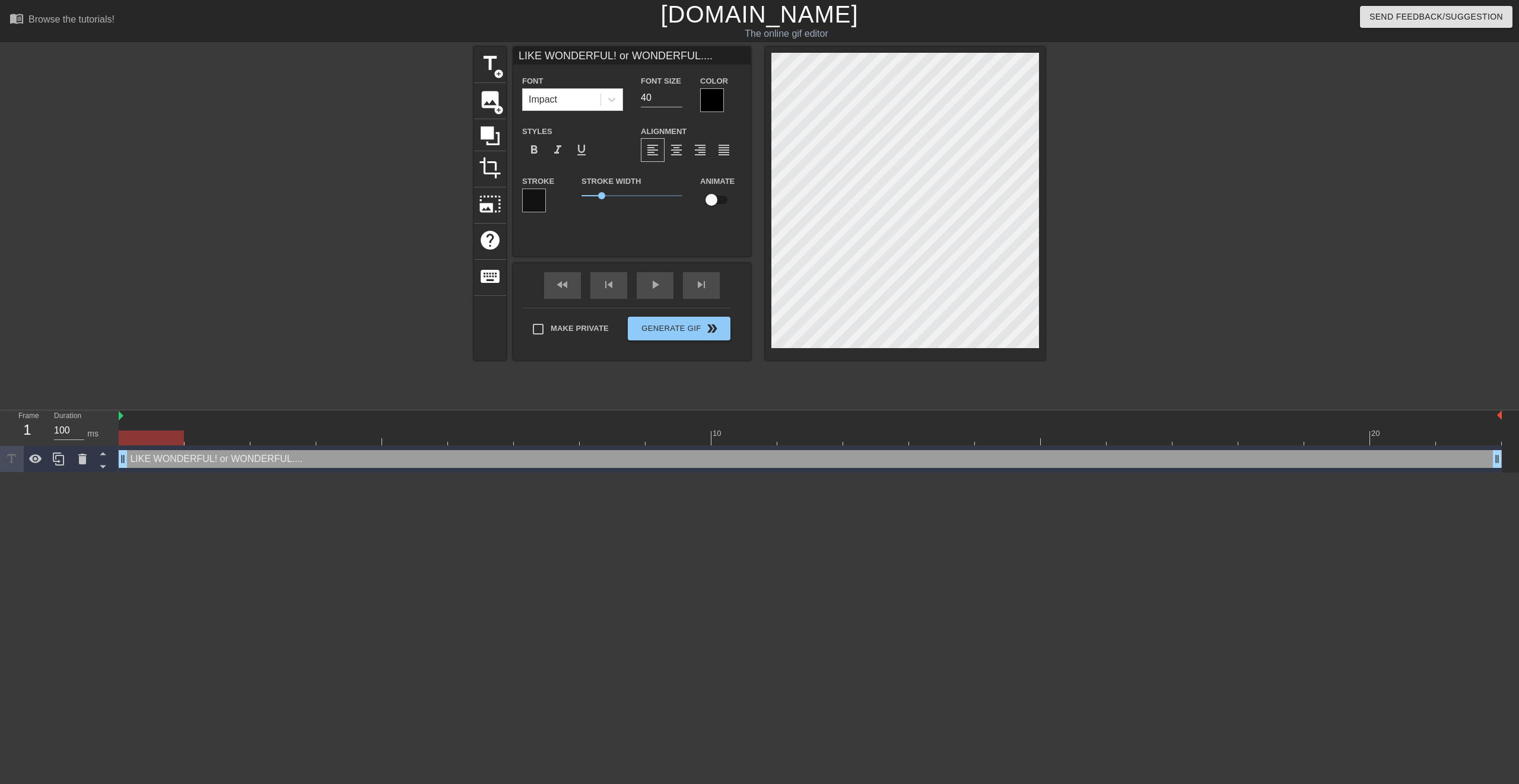
click at [715, 95] on div at bounding box center [711, 100] width 24 height 24
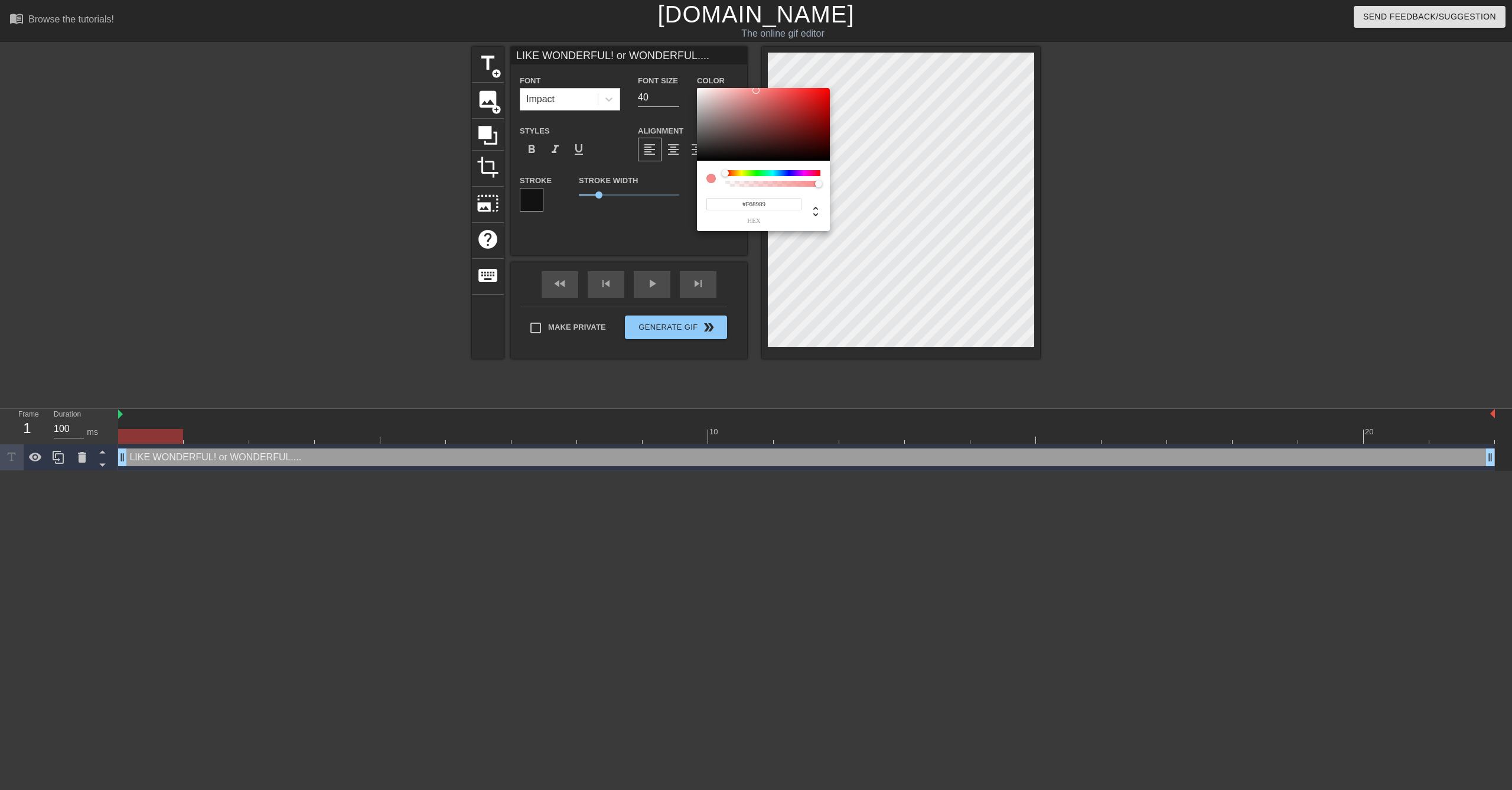
drag, startPoint x: 748, startPoint y: 125, endPoint x: 699, endPoint y: 89, distance: 60.8
click at [698, 89] on div at bounding box center [763, 125] width 133 height 73
type input "#F6EFEF"
click at [701, 90] on div at bounding box center [763, 125] width 133 height 73
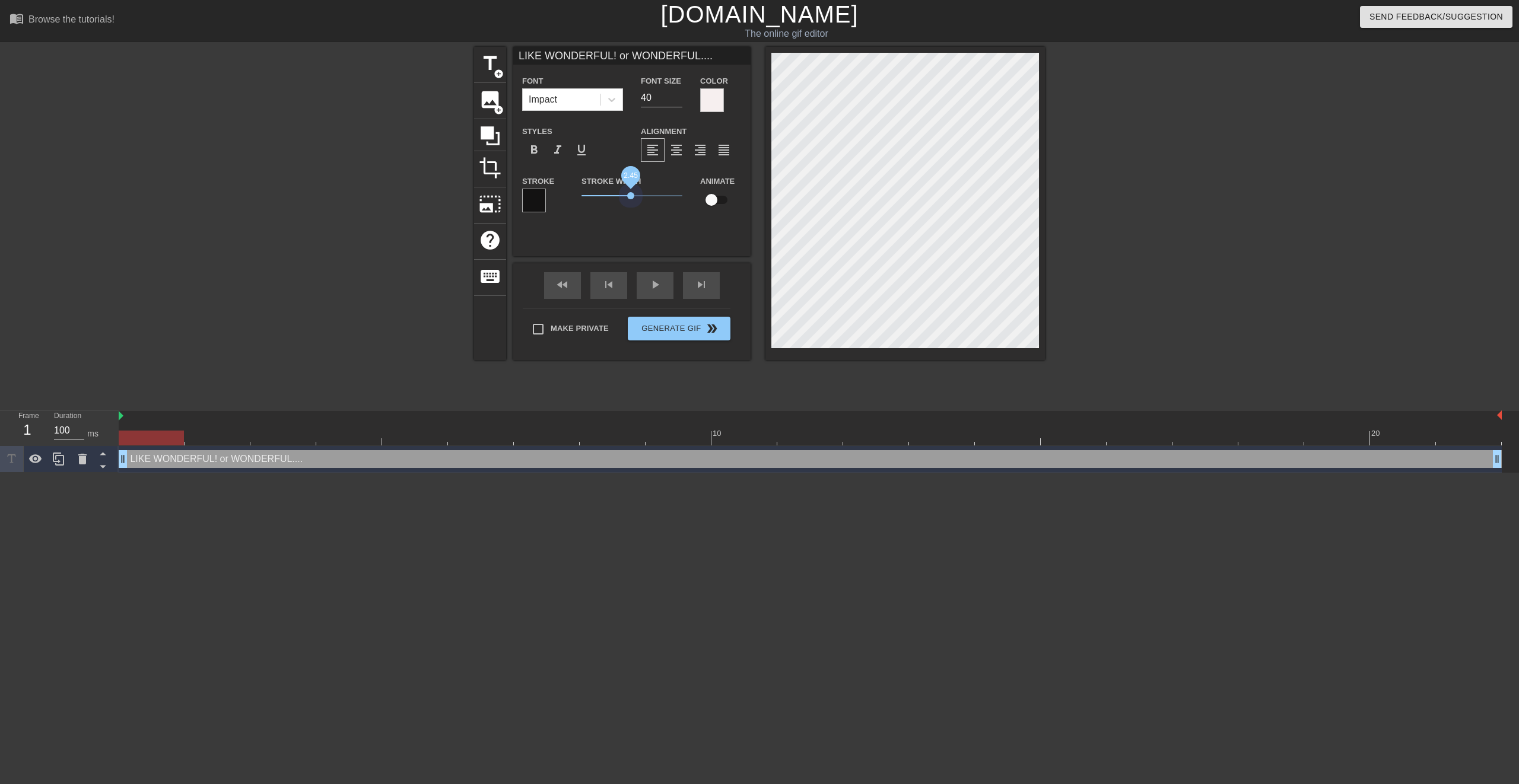
drag, startPoint x: 606, startPoint y: 197, endPoint x: 631, endPoint y: 207, distance: 26.9
click at [631, 207] on div "Stroke Width 2.45" at bounding box center [632, 198] width 119 height 49
type input "LIKE WONDERFUL!or WONDERFUL...."
type textarea "LIKE WONDERFUL!or WONDERFUL...."
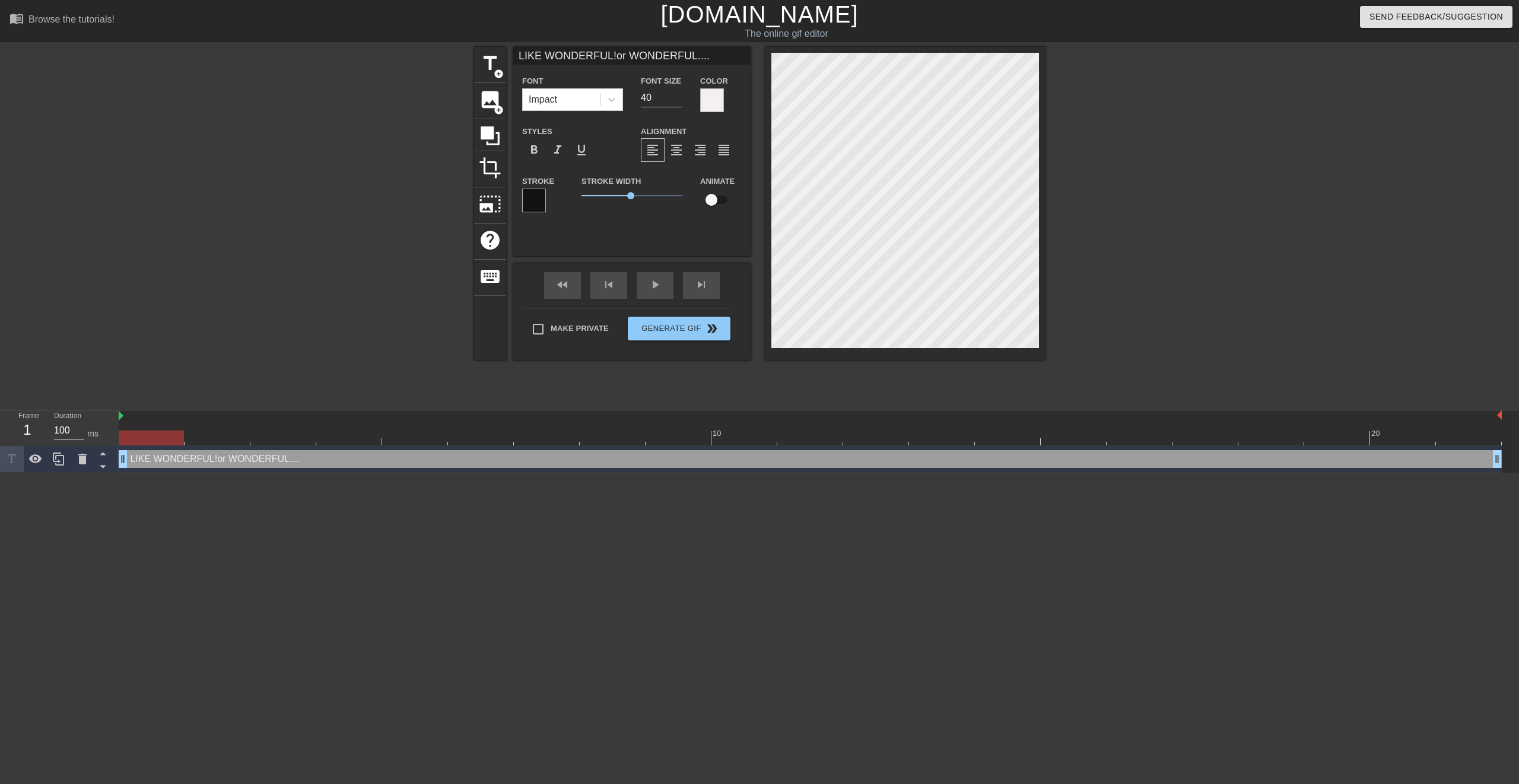
type input "LIKE WONDERFUL!or WONDERFUL...."
type textarea "LIKE WONDERFUL! or WONDERFUL...."
type input "LIKE WONDERFUL!or WONDERFUL...."
type textarea "LIKE WONDERFUL! or WONDERFUL...."
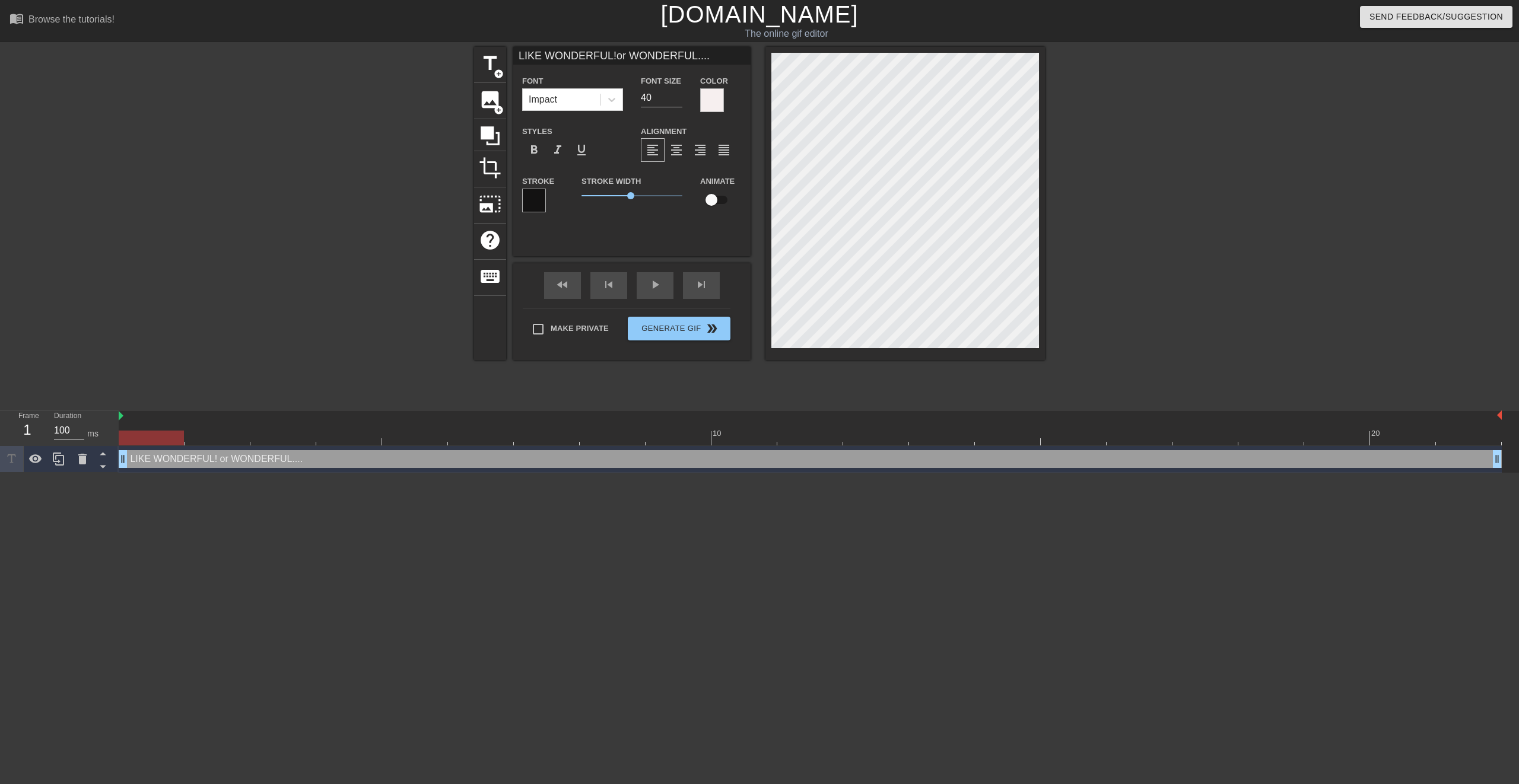
scroll to position [3, 3]
type input "LIKE WONDERFUL!orWONDERFUL...."
type textarea "LIKE WONDERFUL! or WONDERFUL...."
type input "LIKE WONDERFUL!orWONDERFUL...."
type textarea "LIKE WONDERFUL! orWONDERFUL...."
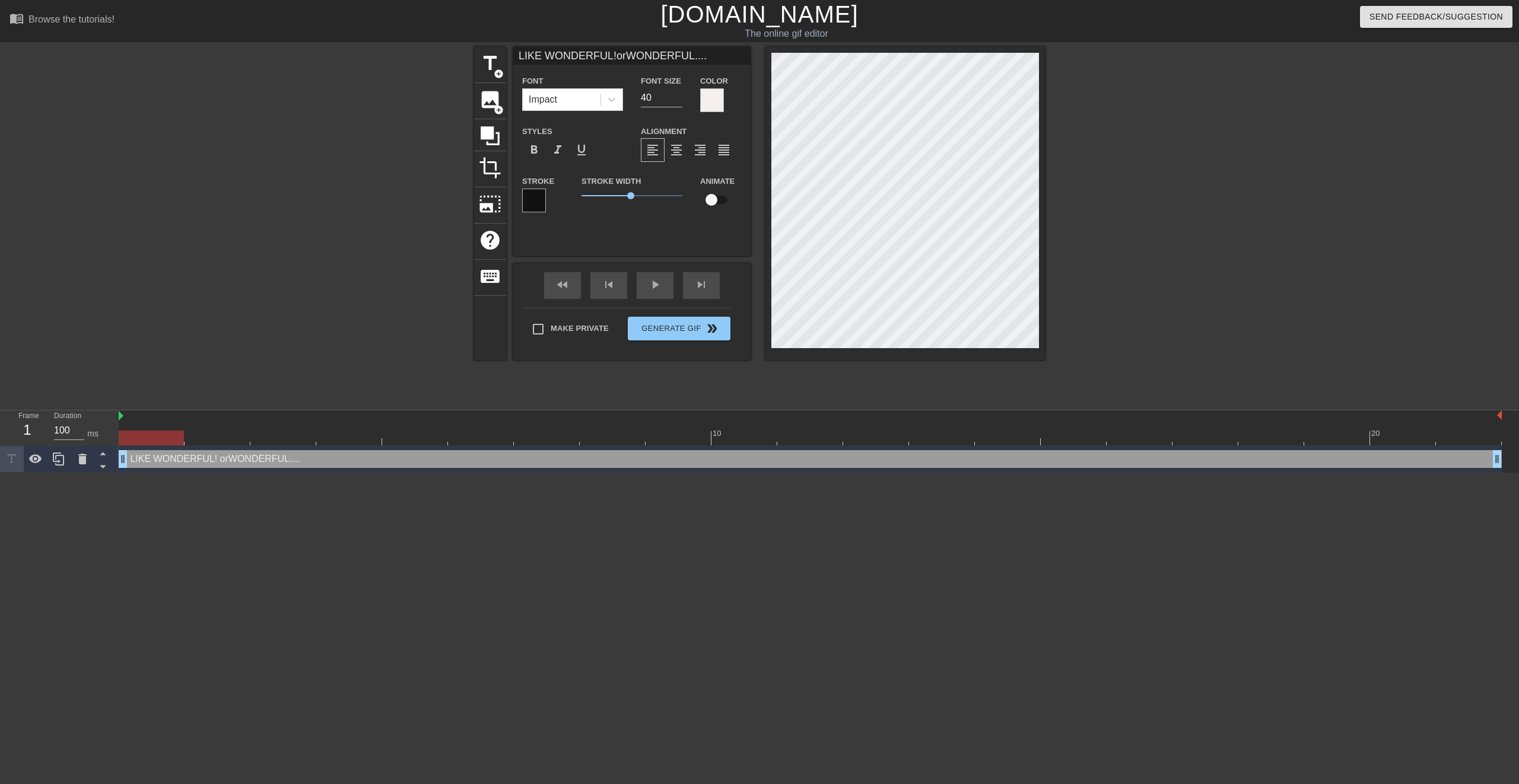
type input "LIKE WONDERFUL!or WONDERFUL...."
type textarea "LIKE WONDERFUL! or WONDERFUL...."
type input "LIKE WONDERFUL!or WONDERFUL...."
type textarea "LIKE WONDERFUL! or WONDERFUL...."
type input "LIKE WONDERFUL!or WONDERFUL...."
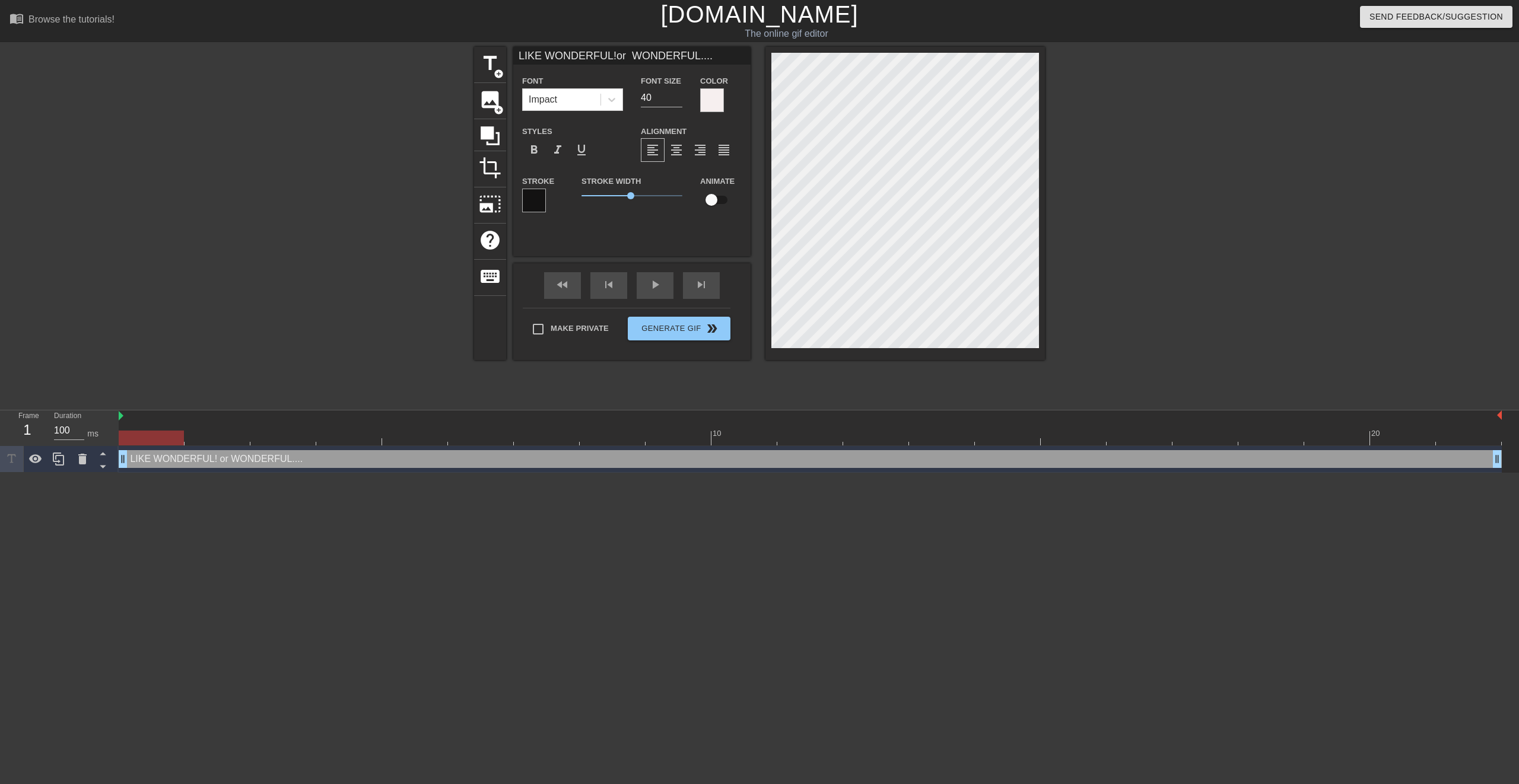
type textarea "LIKE WONDERFUL! or WONDERFUL...."
type input "LIKE WONDERFUL!or WONDERFUL...."
type textarea "LIKE WONDERFUL! or WONDERFUL...."
type input "LIKE WONDERFUL!or WONDERFUL...."
type textarea "LIKE WONDERFUL! or WONDERFUL...."
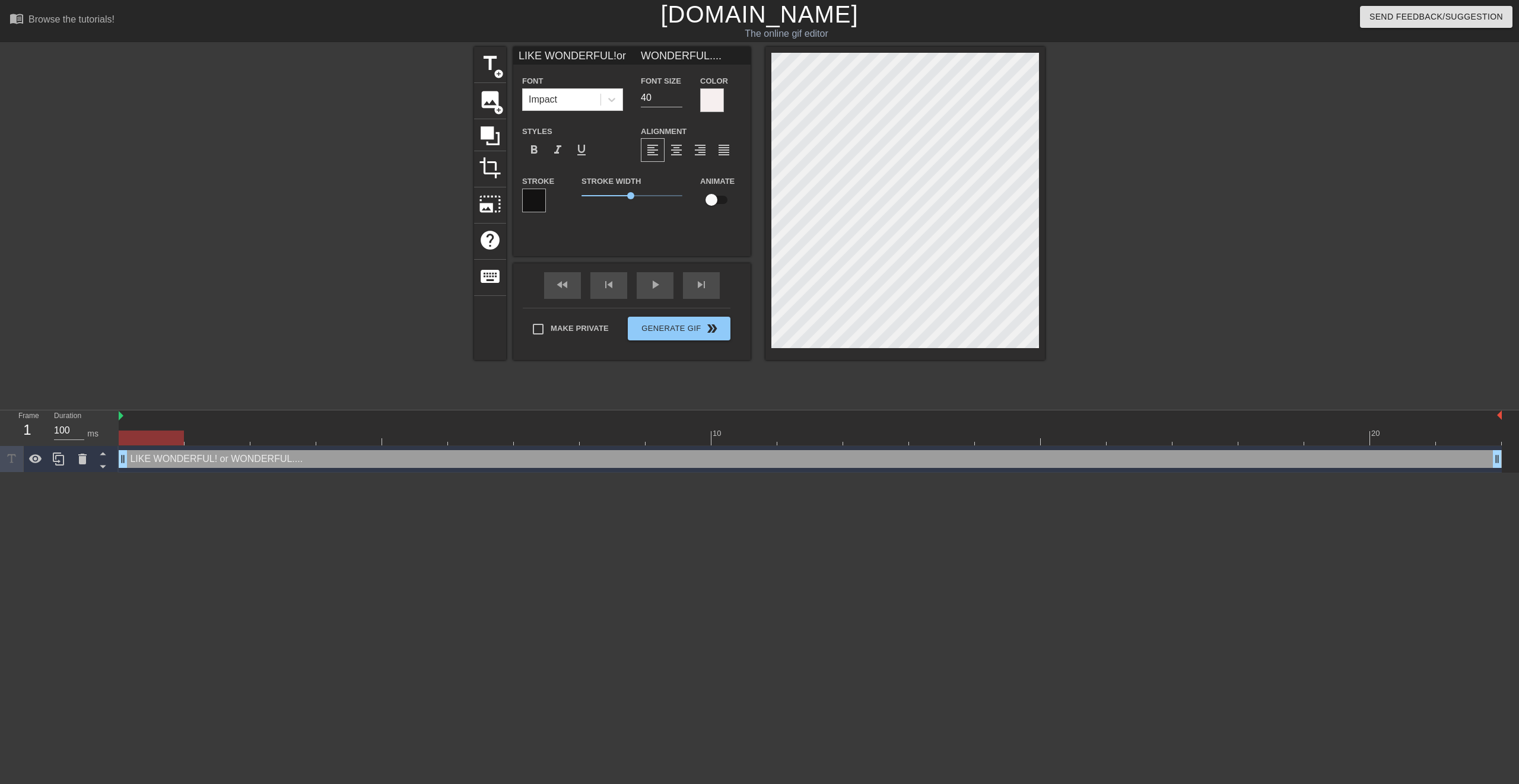
scroll to position [1, 3]
click at [657, 329] on span "Generate Gif double_arrow" at bounding box center [679, 328] width 94 height 14
